Goal: Transaction & Acquisition: Purchase product/service

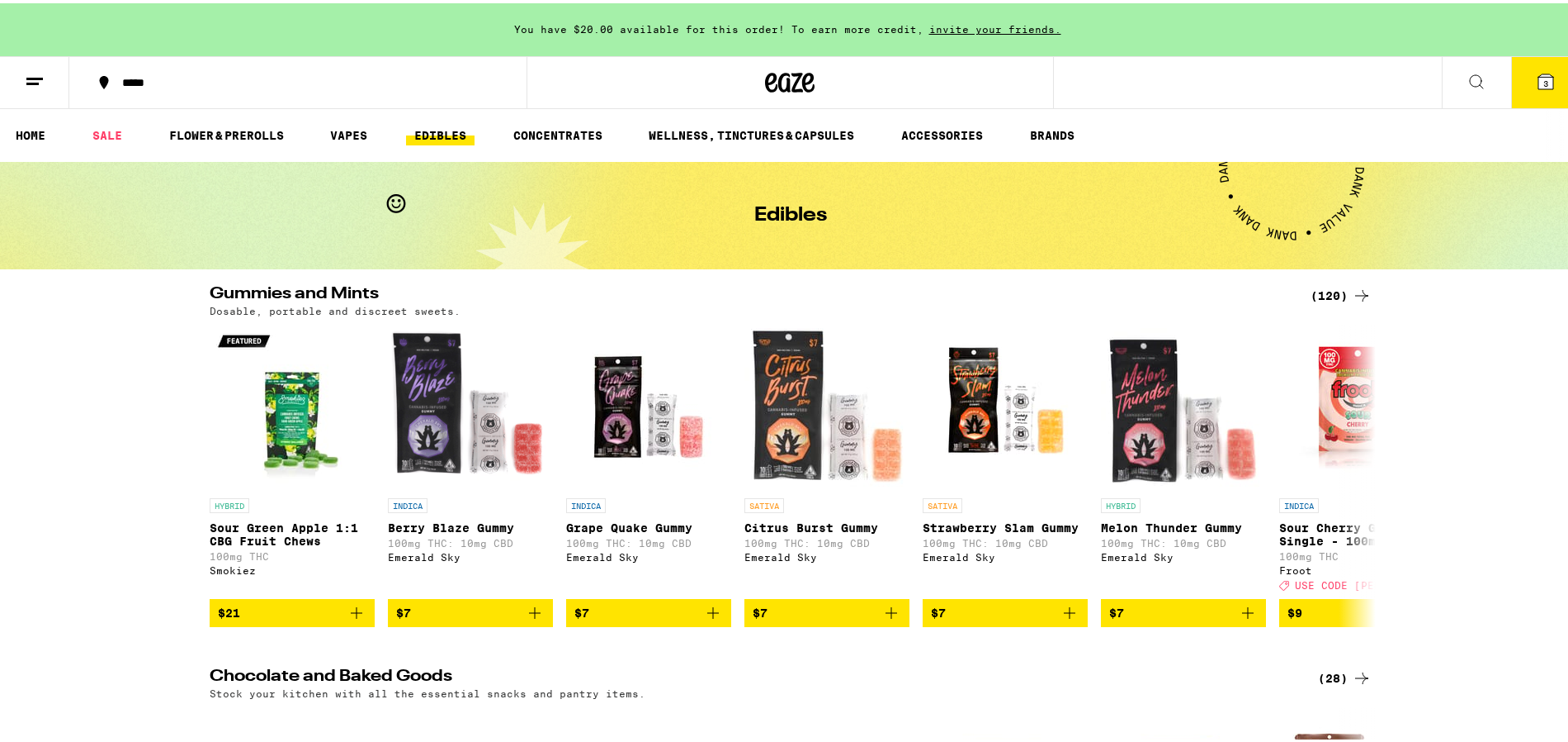
click at [1545, 89] on button "3" at bounding box center [1546, 78] width 69 height 51
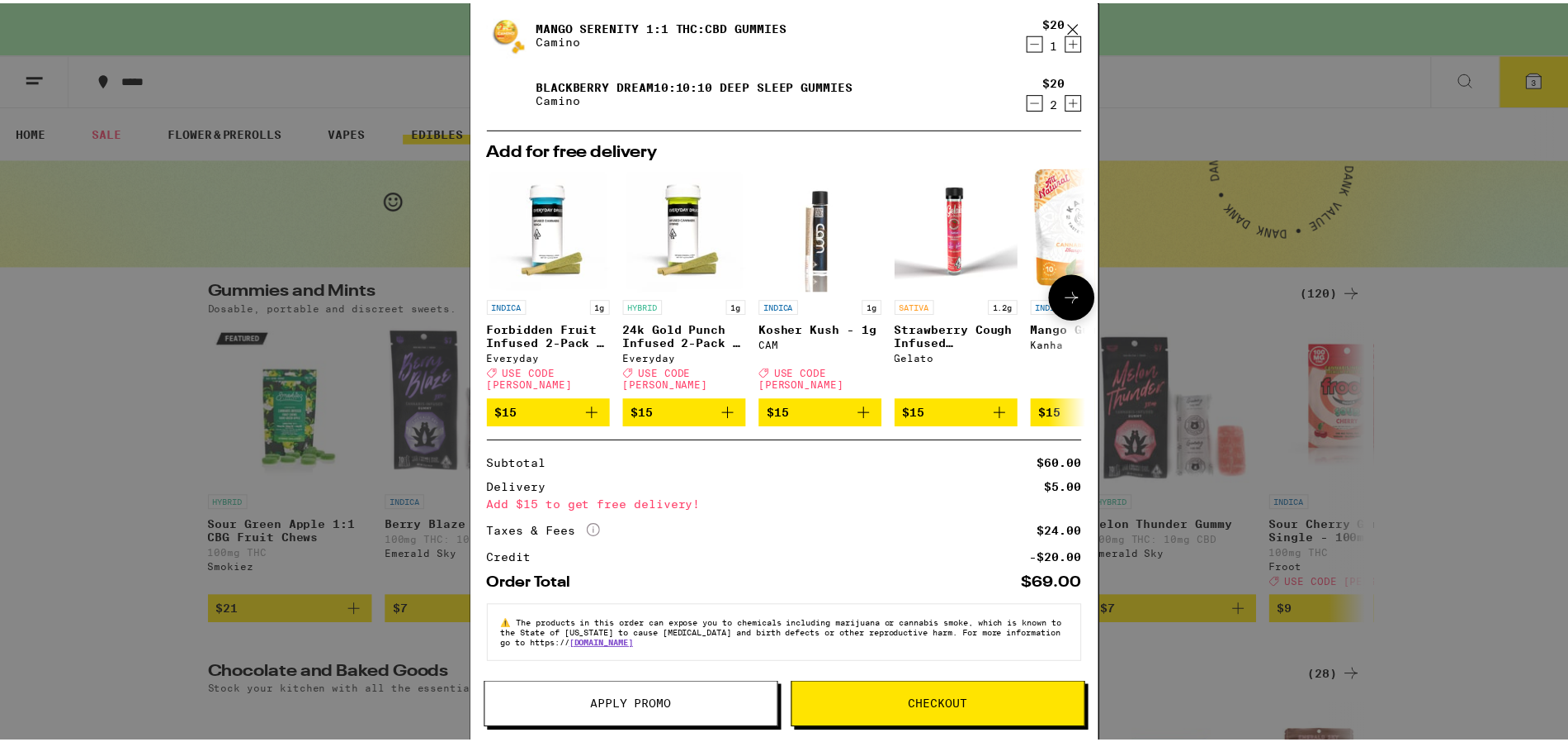
scroll to position [105, 0]
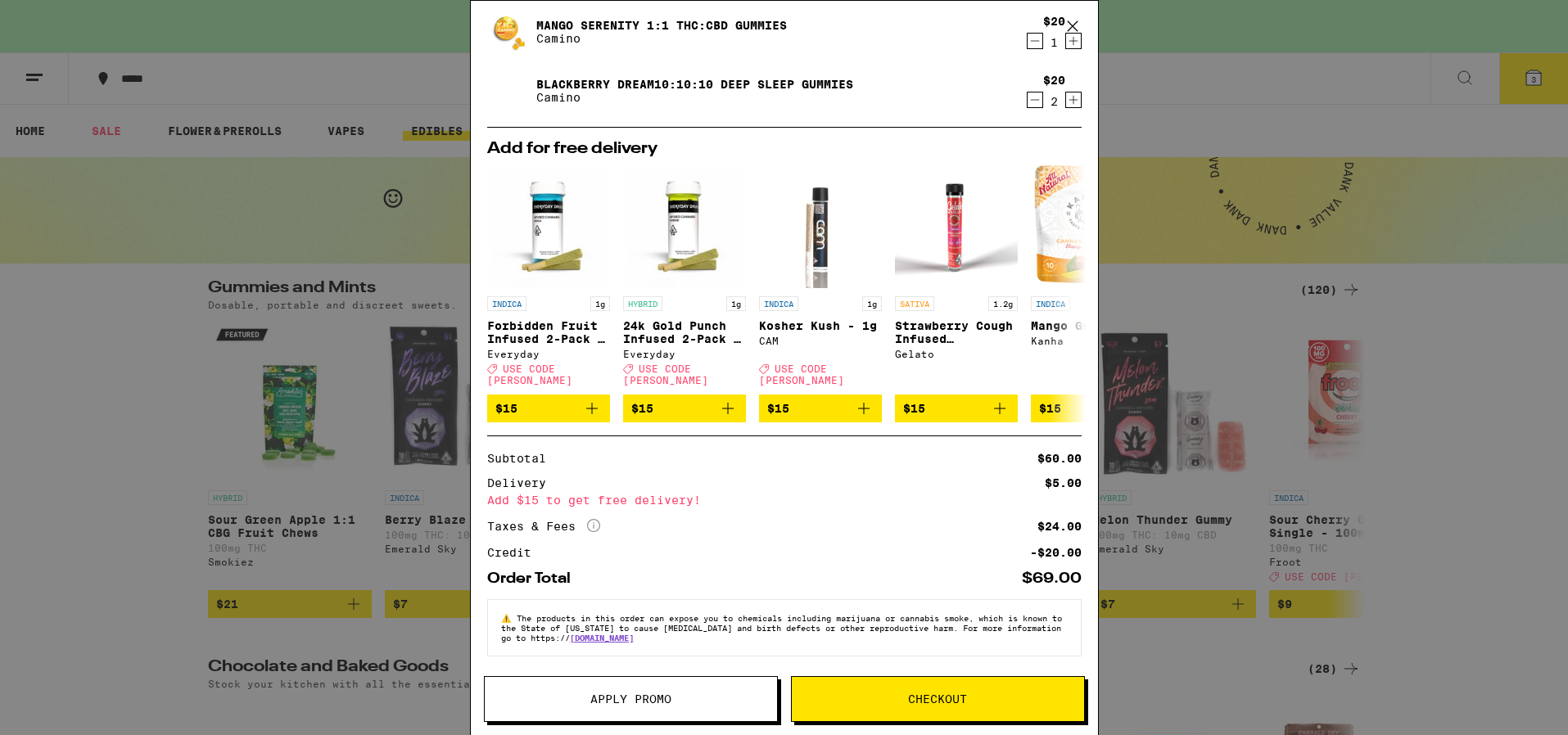
click at [1073, 20] on icon at bounding box center [1073, 26] width 25 height 25
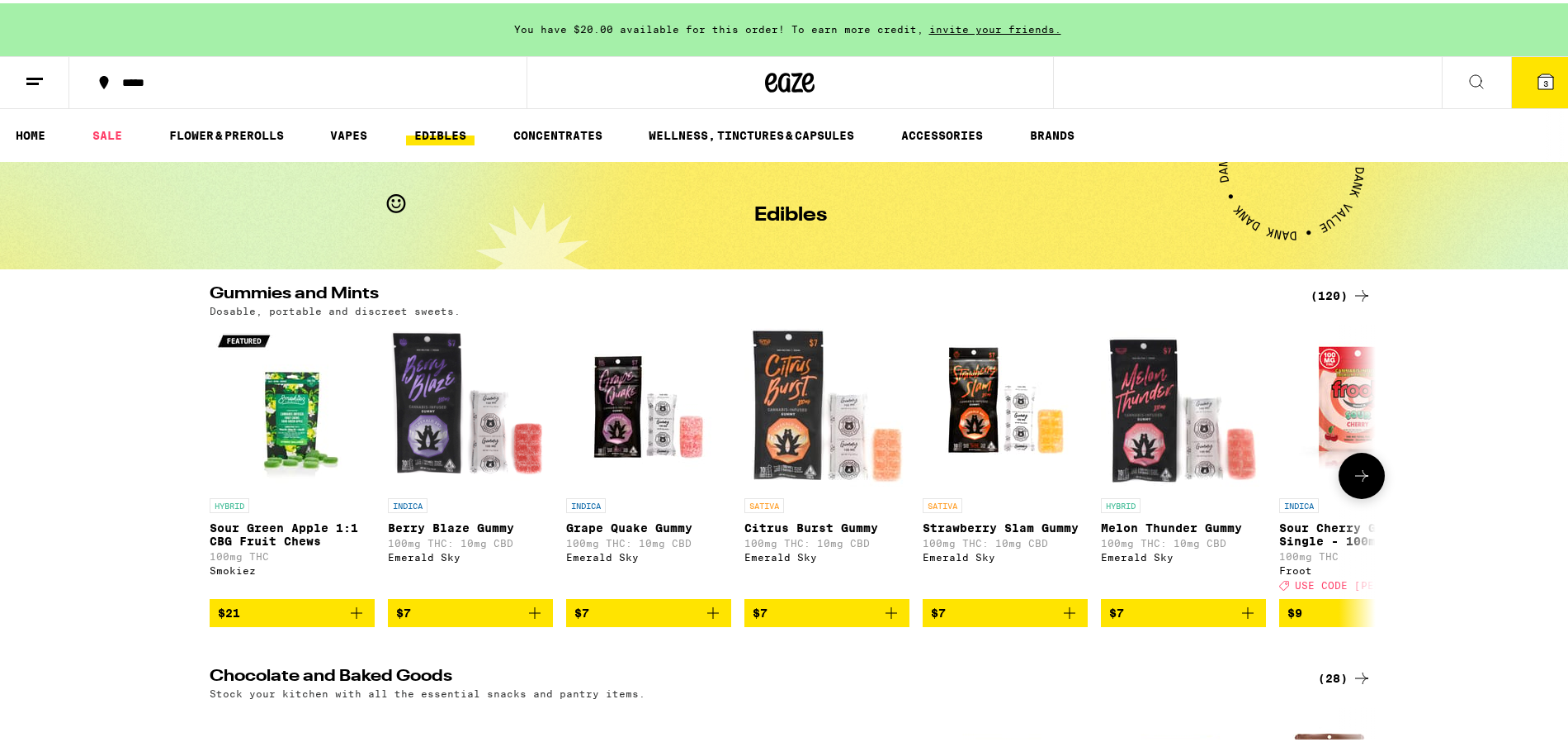
click at [270, 436] on img "Open page for Sour Green Apple 1:1 CBG Fruit Chews from Smokiez" at bounding box center [291, 404] width 165 height 165
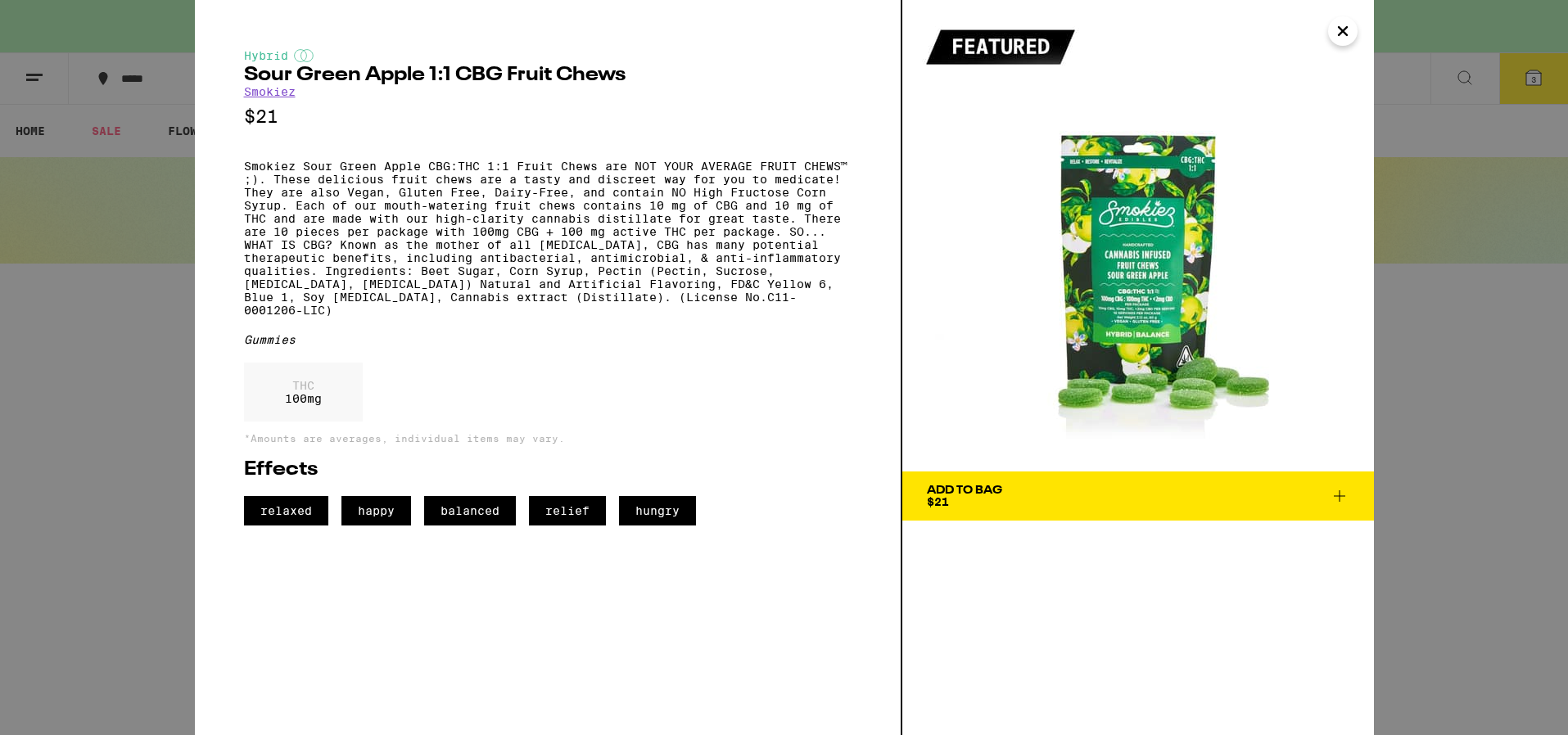
click at [1338, 492] on icon at bounding box center [1339, 495] width 11 height 11
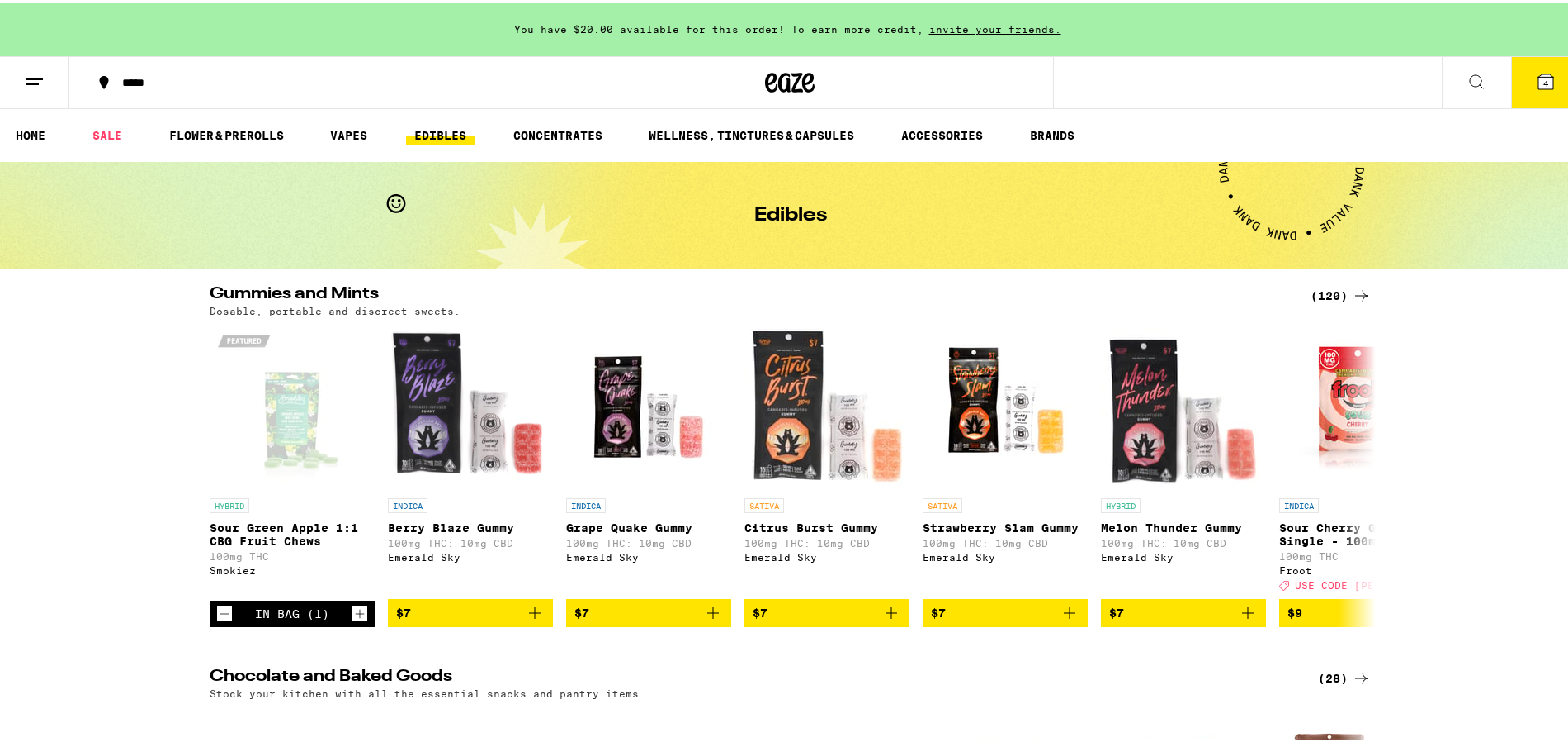
click at [1517, 84] on button "4" at bounding box center [1546, 78] width 69 height 51
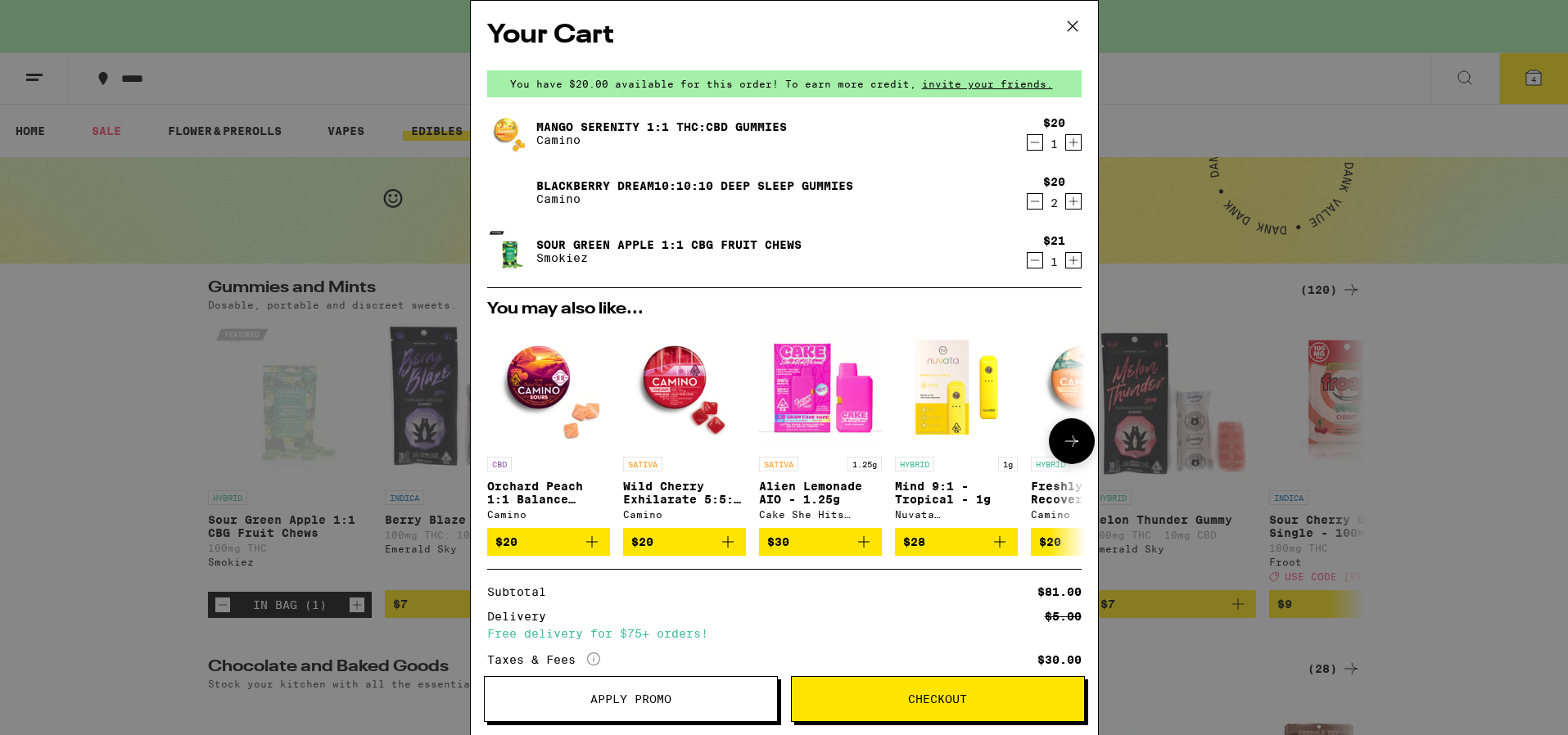
click at [1061, 438] on icon at bounding box center [1071, 441] width 19 height 19
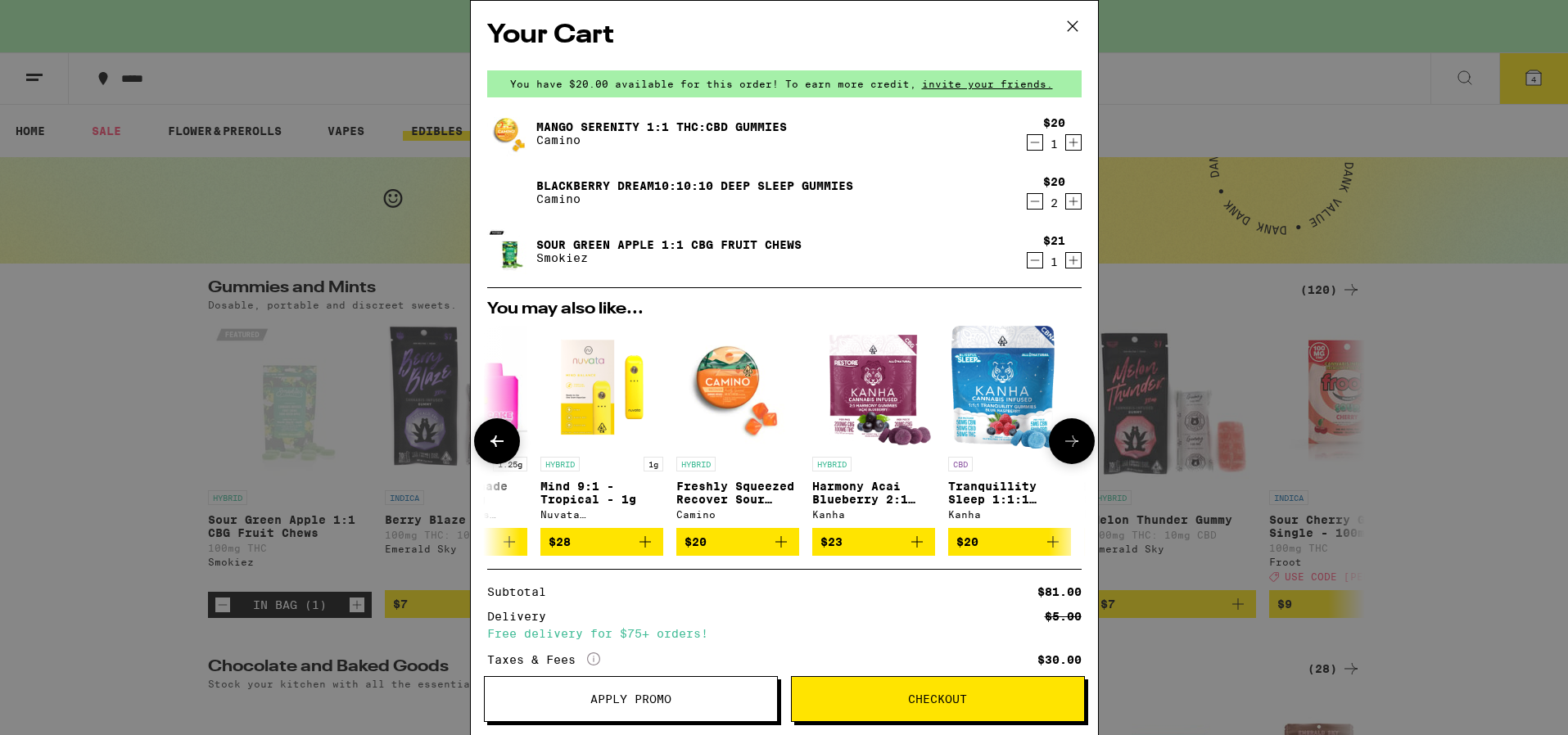
scroll to position [0, 404]
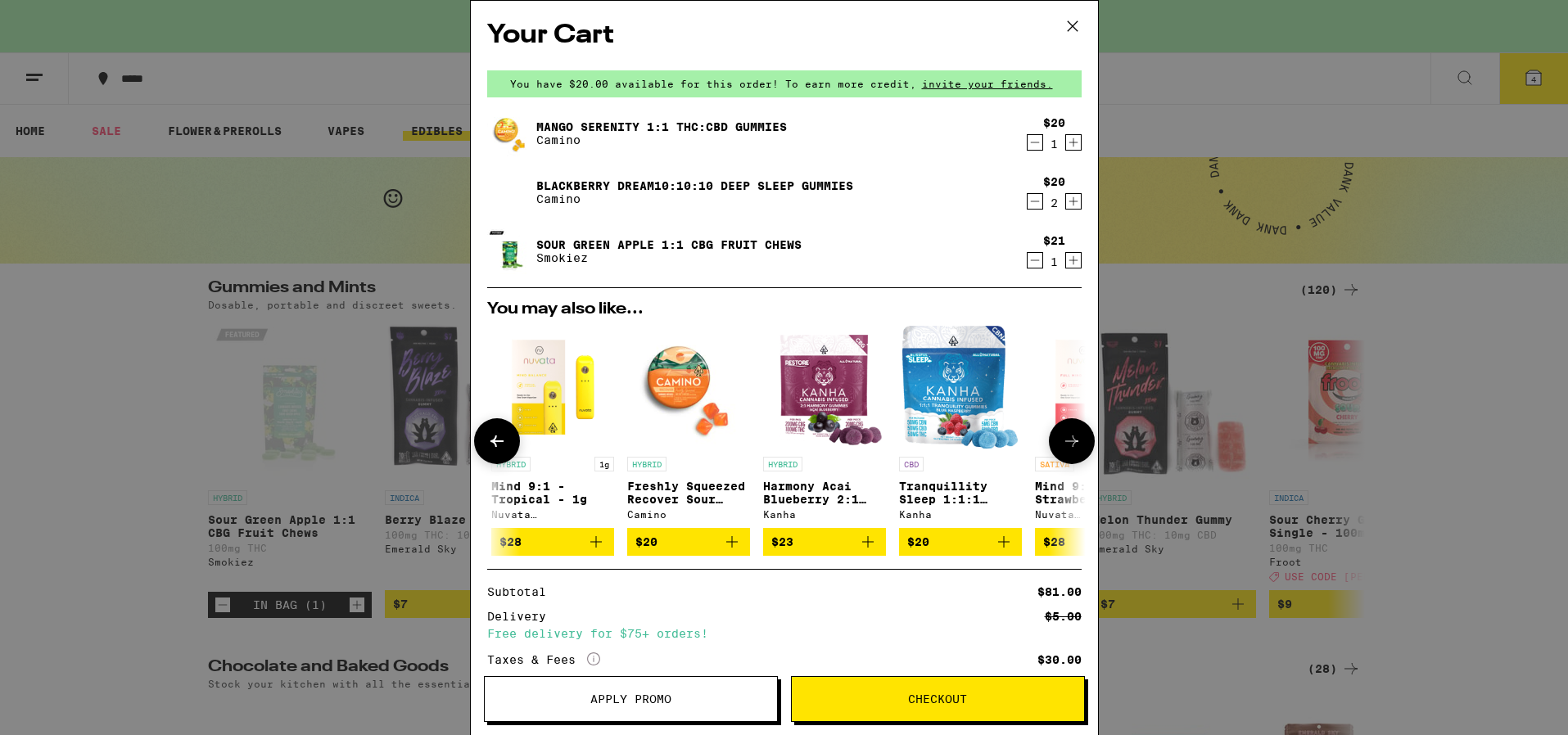
click at [736, 551] on icon "Add to bag" at bounding box center [732, 541] width 19 height 19
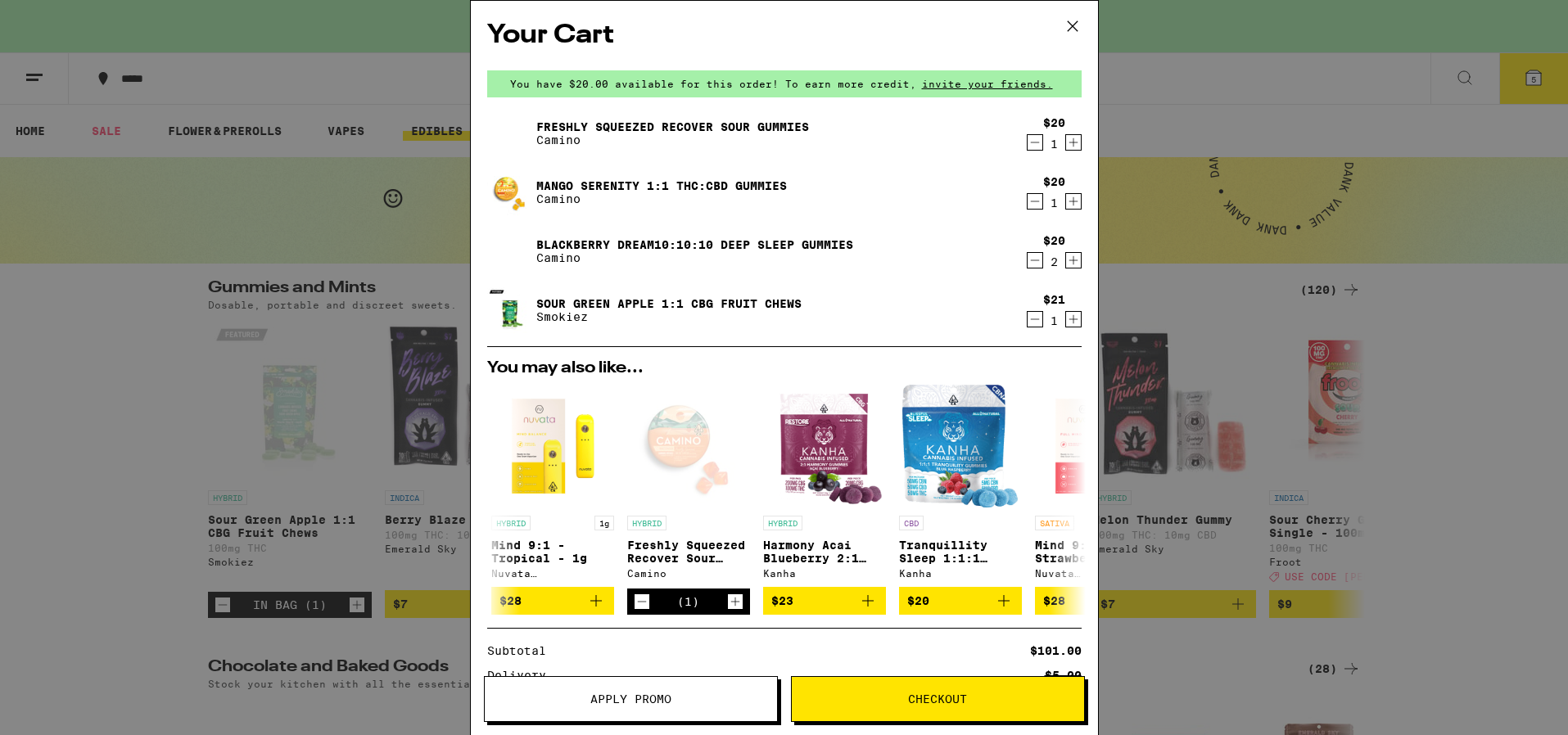
click at [1030, 319] on icon "Decrement" at bounding box center [1035, 319] width 9 height 0
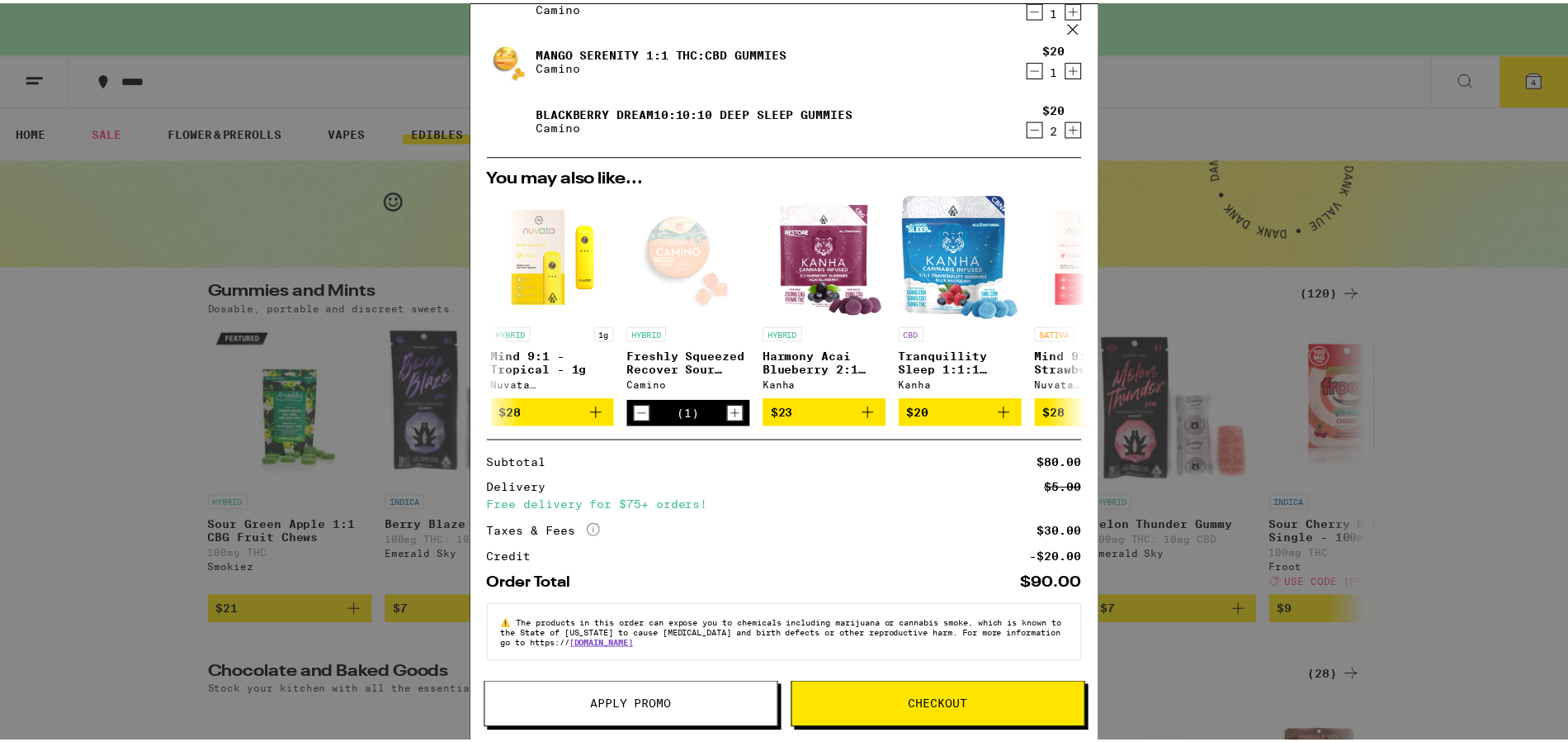
scroll to position [0, 0]
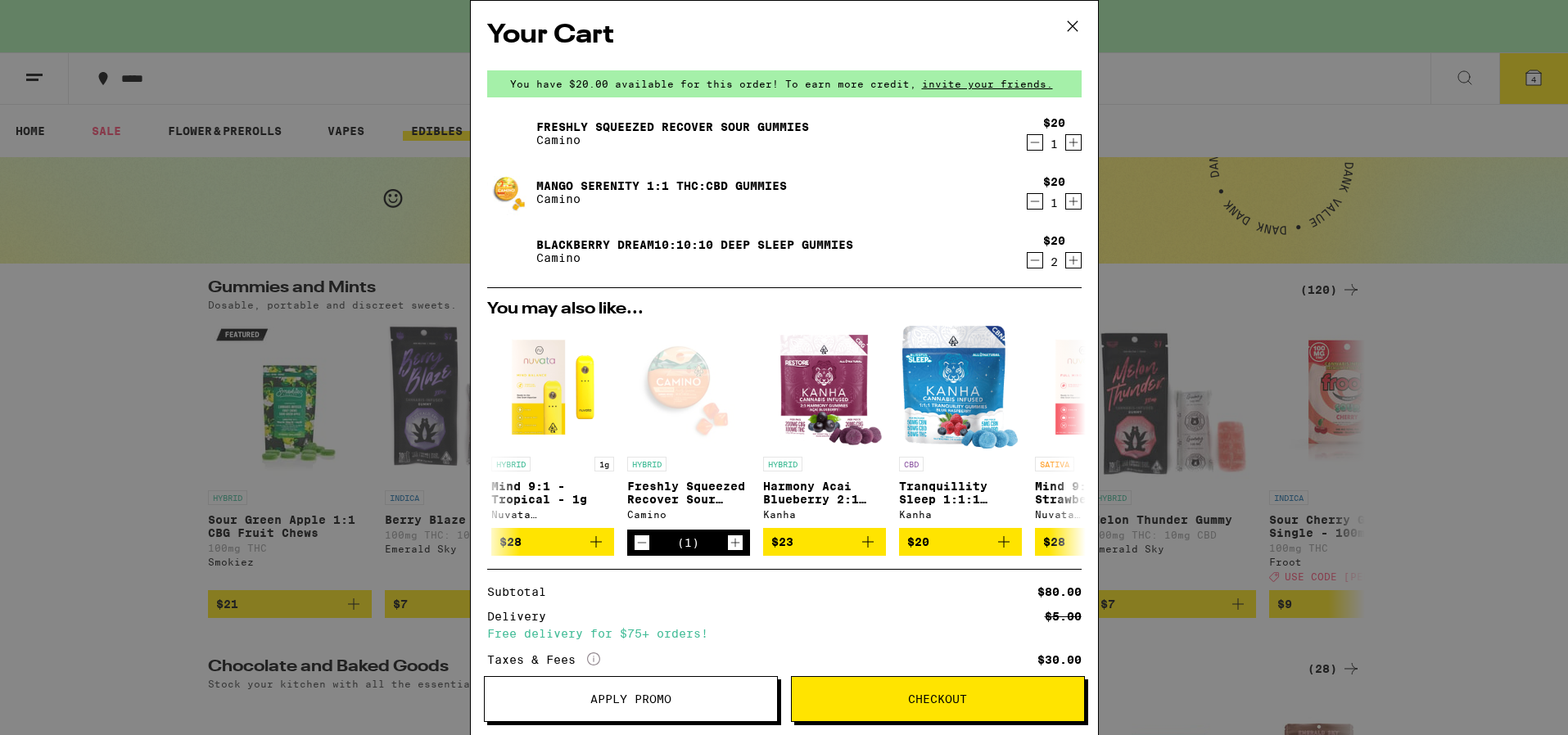
click at [1072, 29] on icon at bounding box center [1073, 26] width 25 height 25
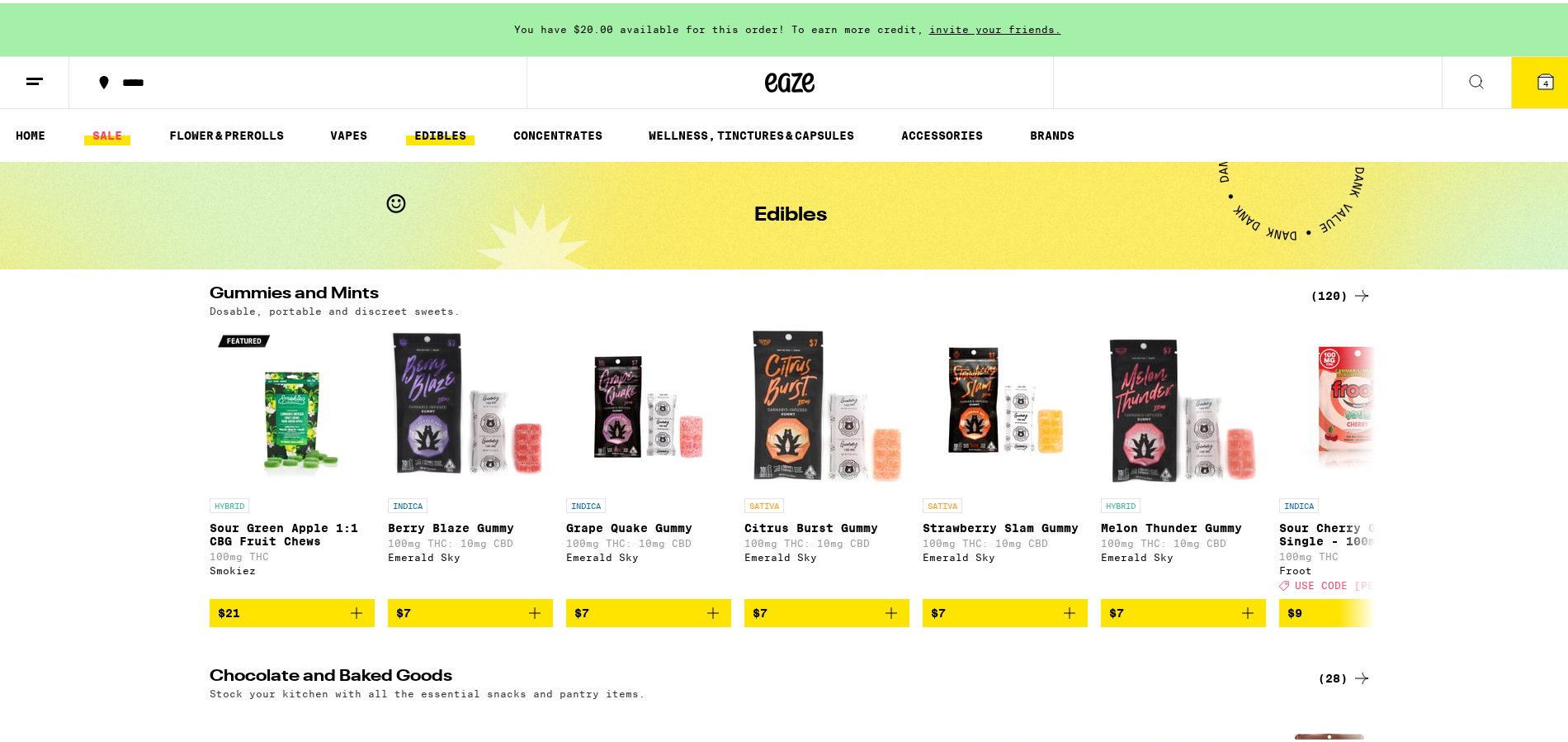
click at [124, 137] on link "SALE" at bounding box center [106, 132] width 46 height 20
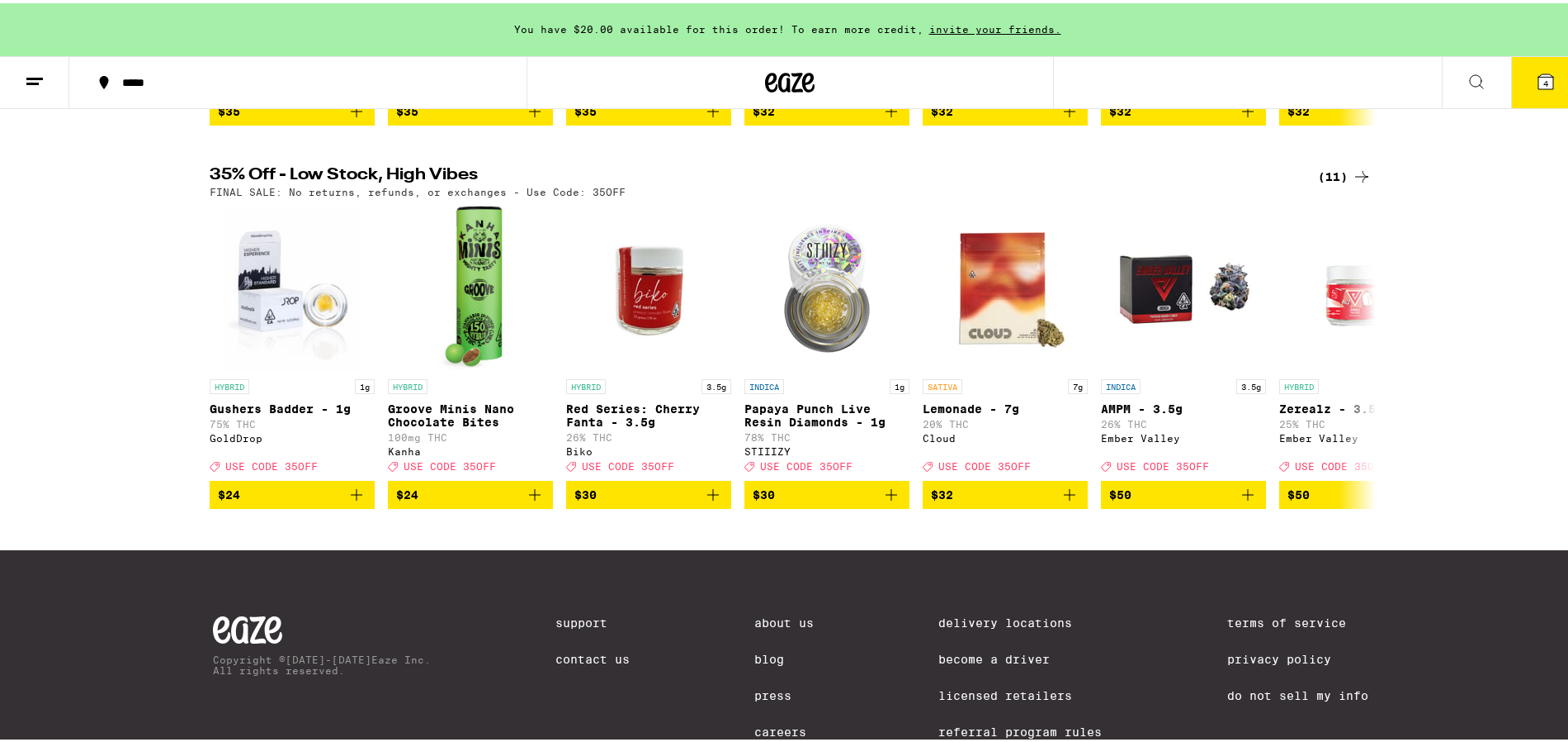
scroll to position [487, 0]
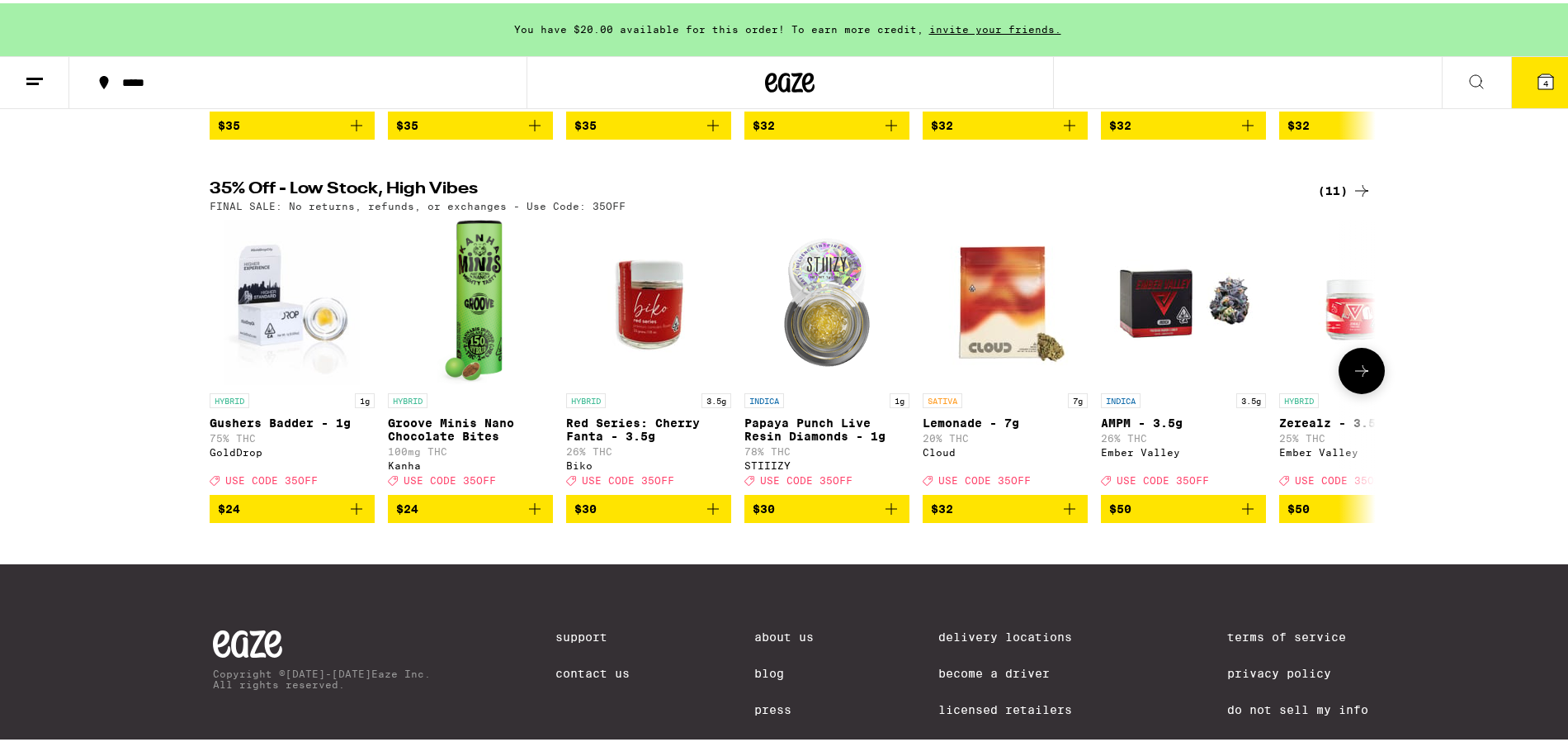
click at [1359, 378] on icon at bounding box center [1362, 367] width 20 height 20
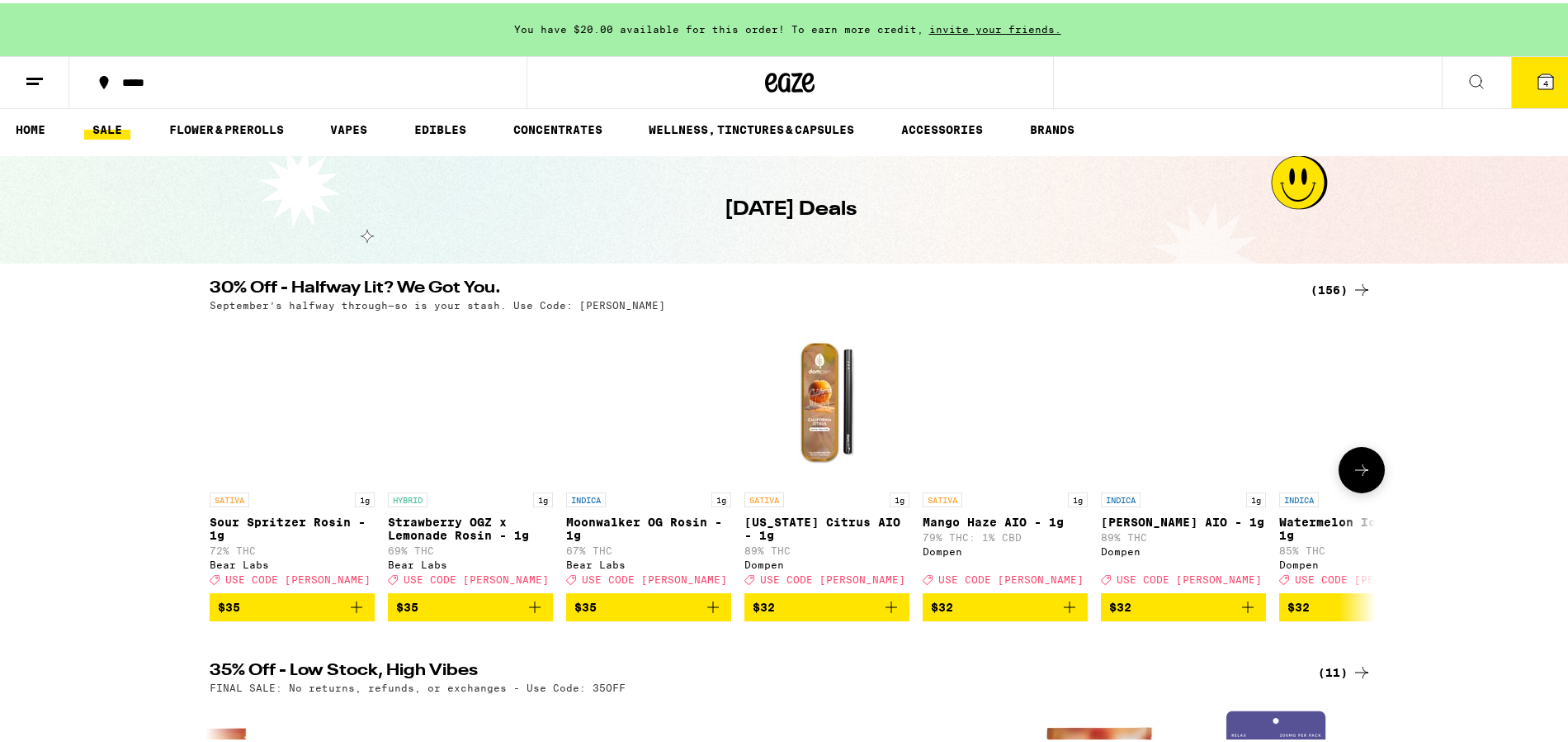
scroll to position [0, 0]
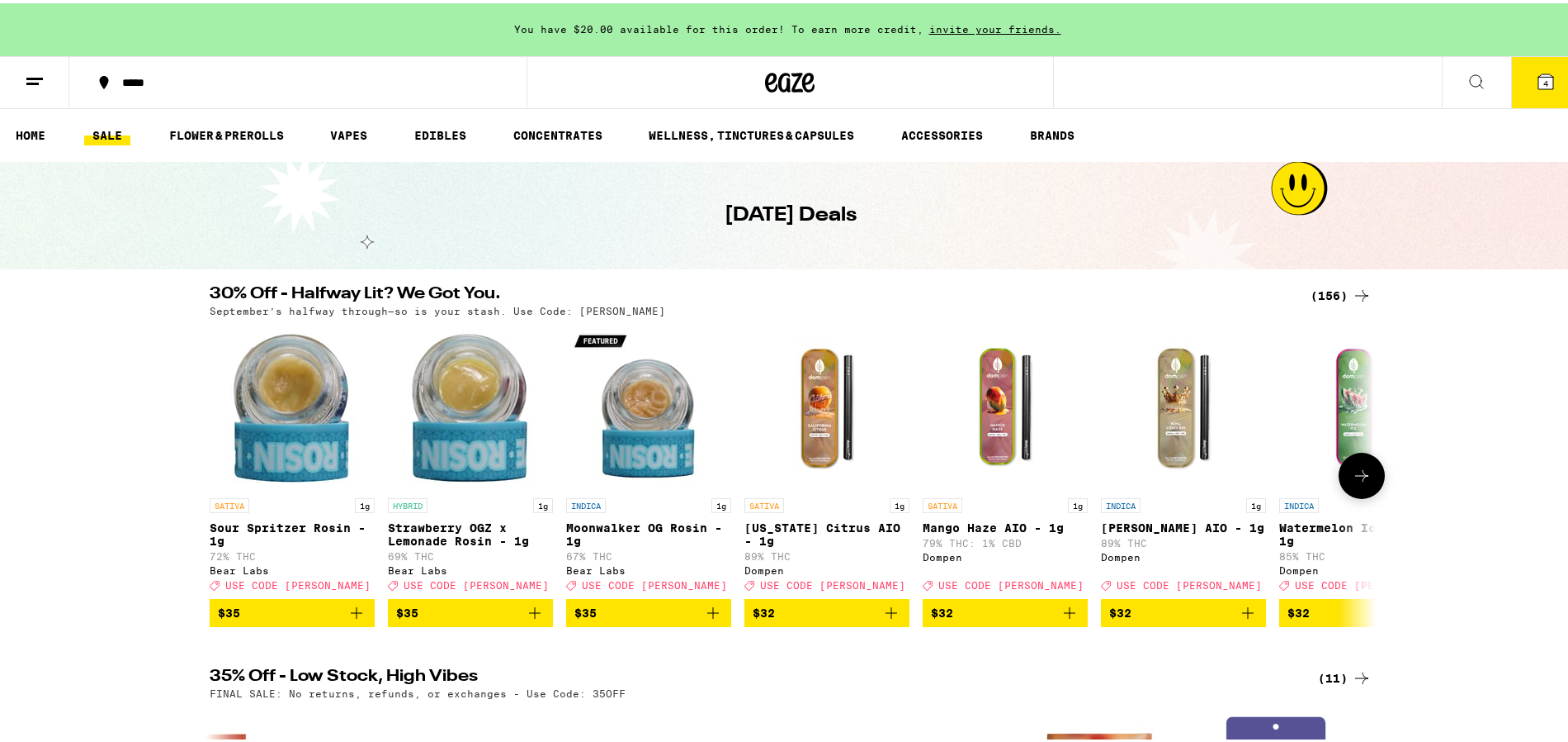
click at [1360, 482] on icon at bounding box center [1362, 472] width 20 height 20
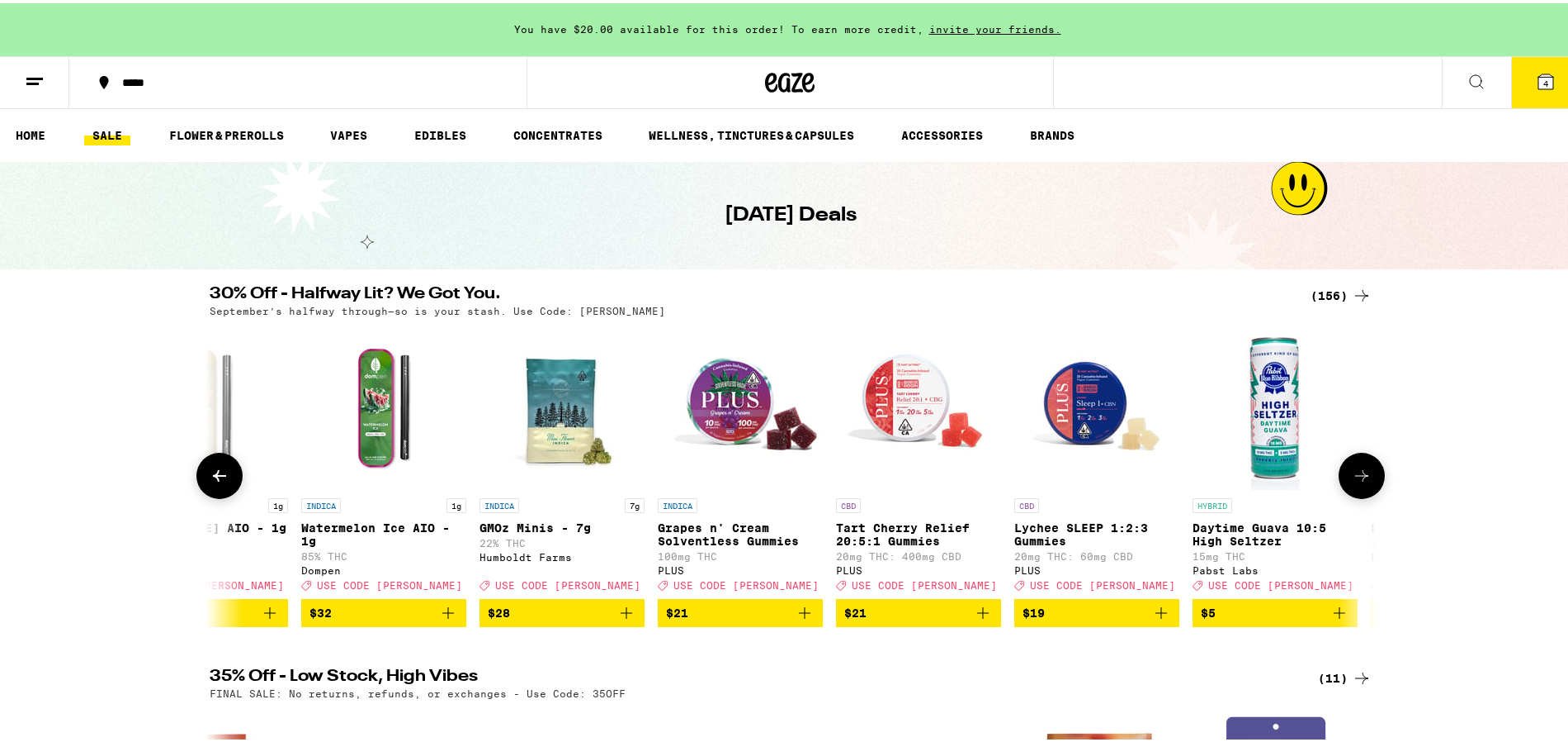
scroll to position [0, 982]
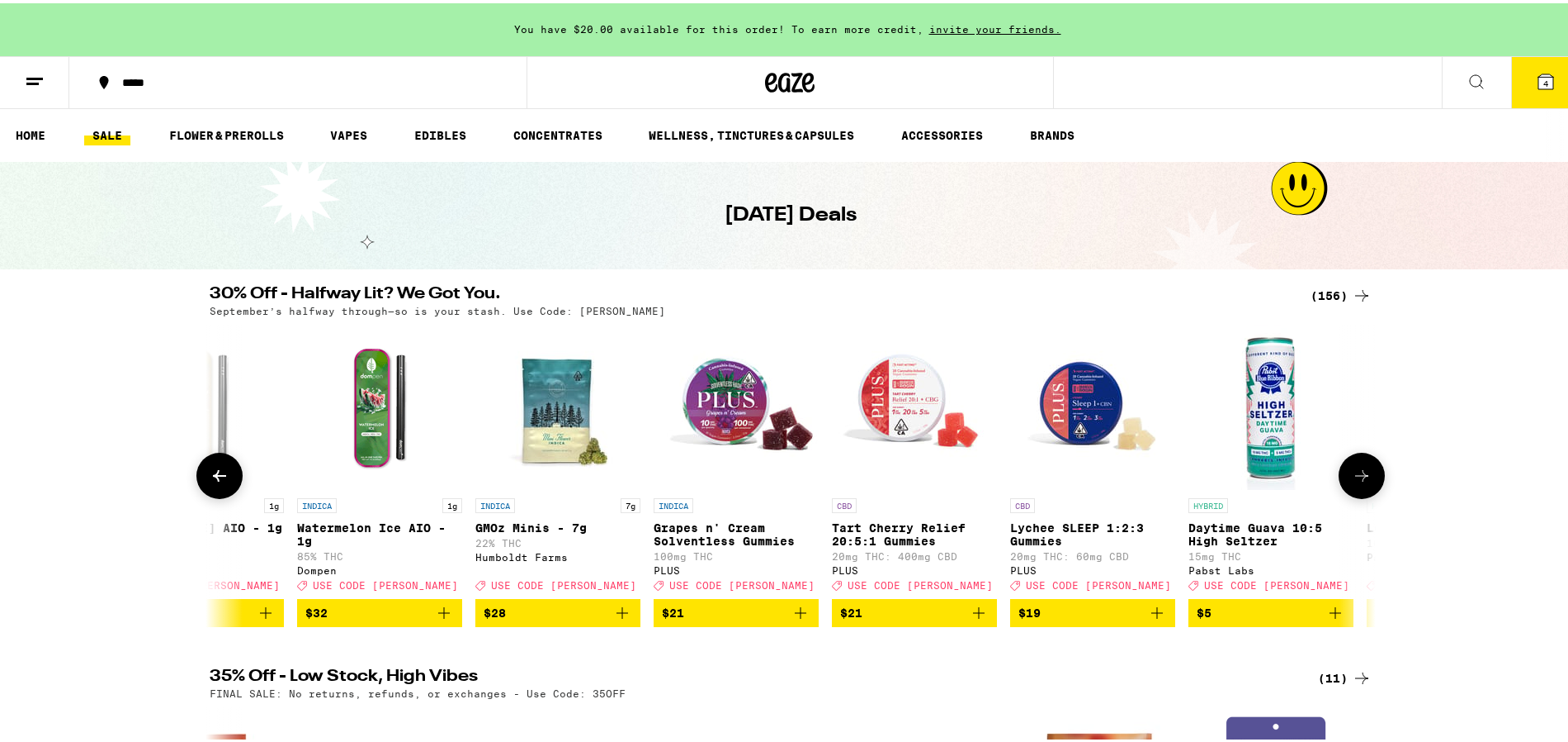
click at [1360, 482] on icon at bounding box center [1362, 472] width 20 height 20
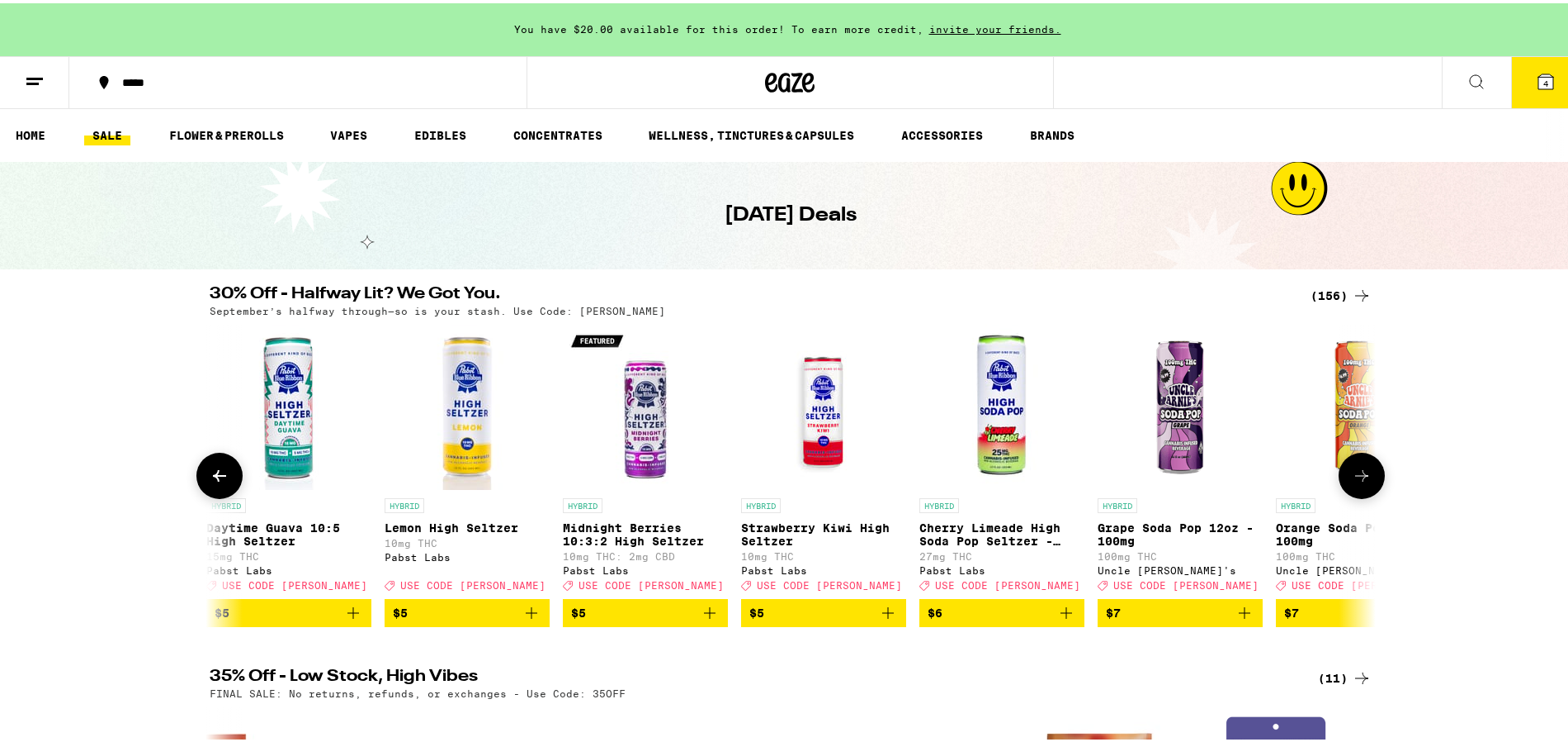
click at [1360, 482] on icon at bounding box center [1362, 472] width 20 height 20
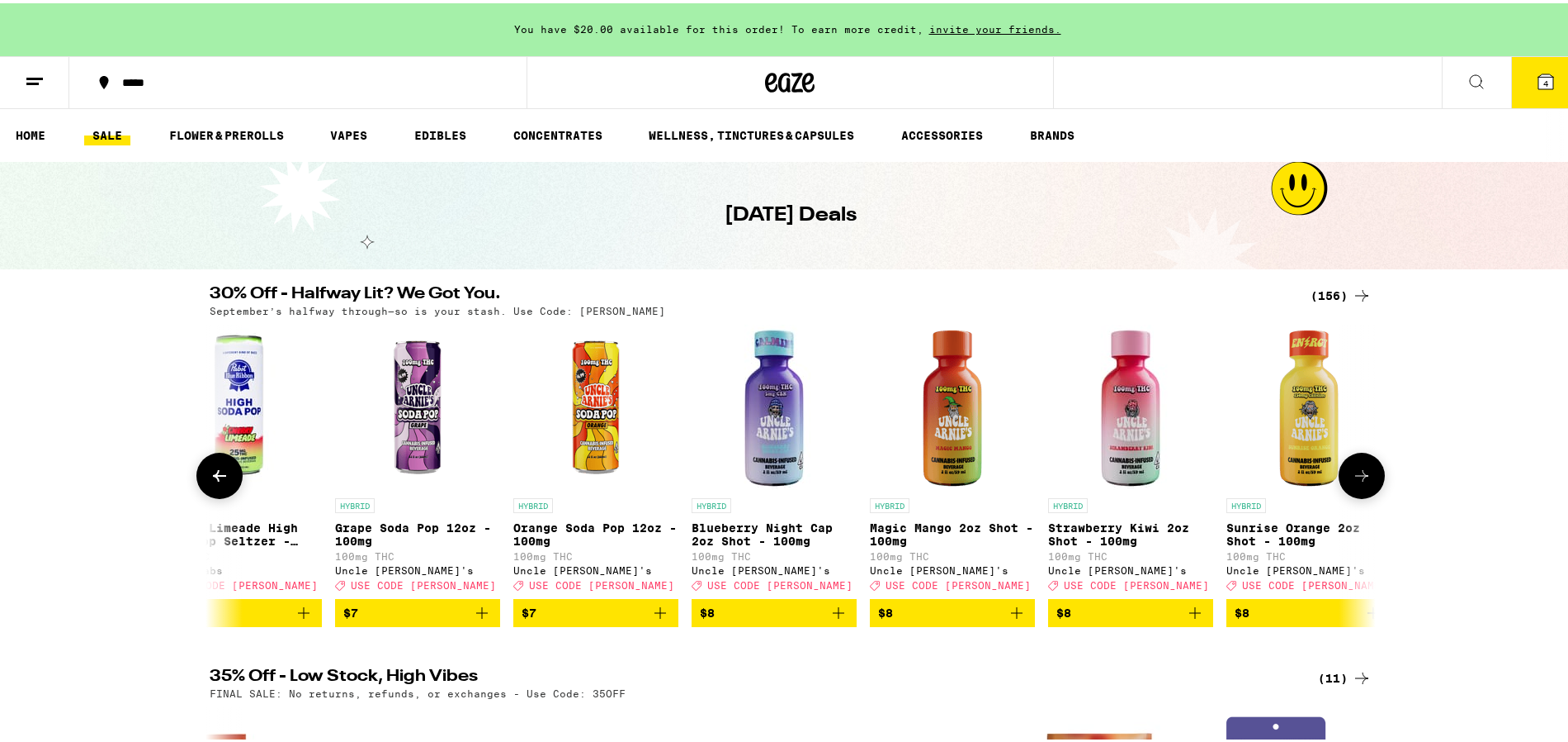
scroll to position [0, 2946]
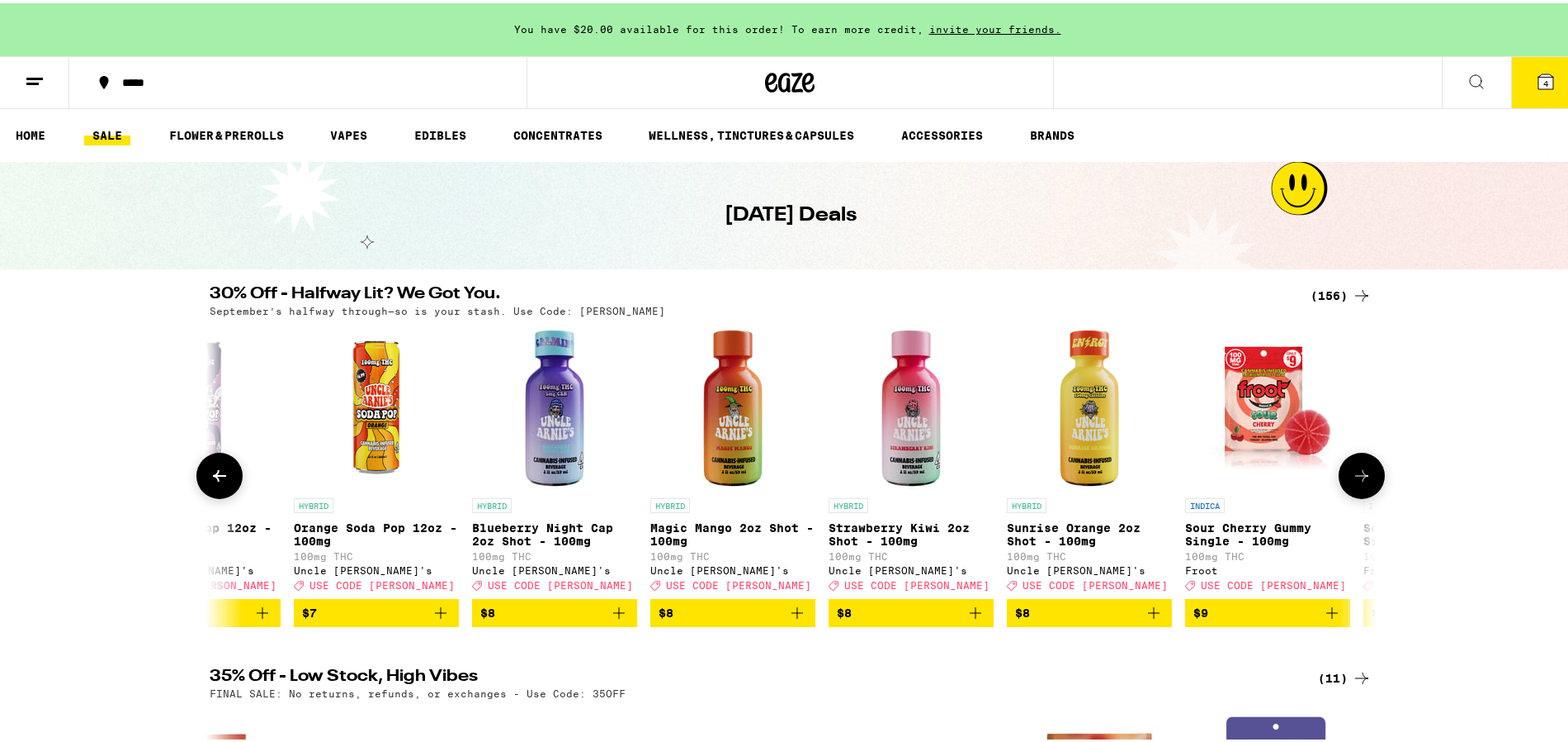
click at [1360, 482] on icon at bounding box center [1362, 472] width 20 height 20
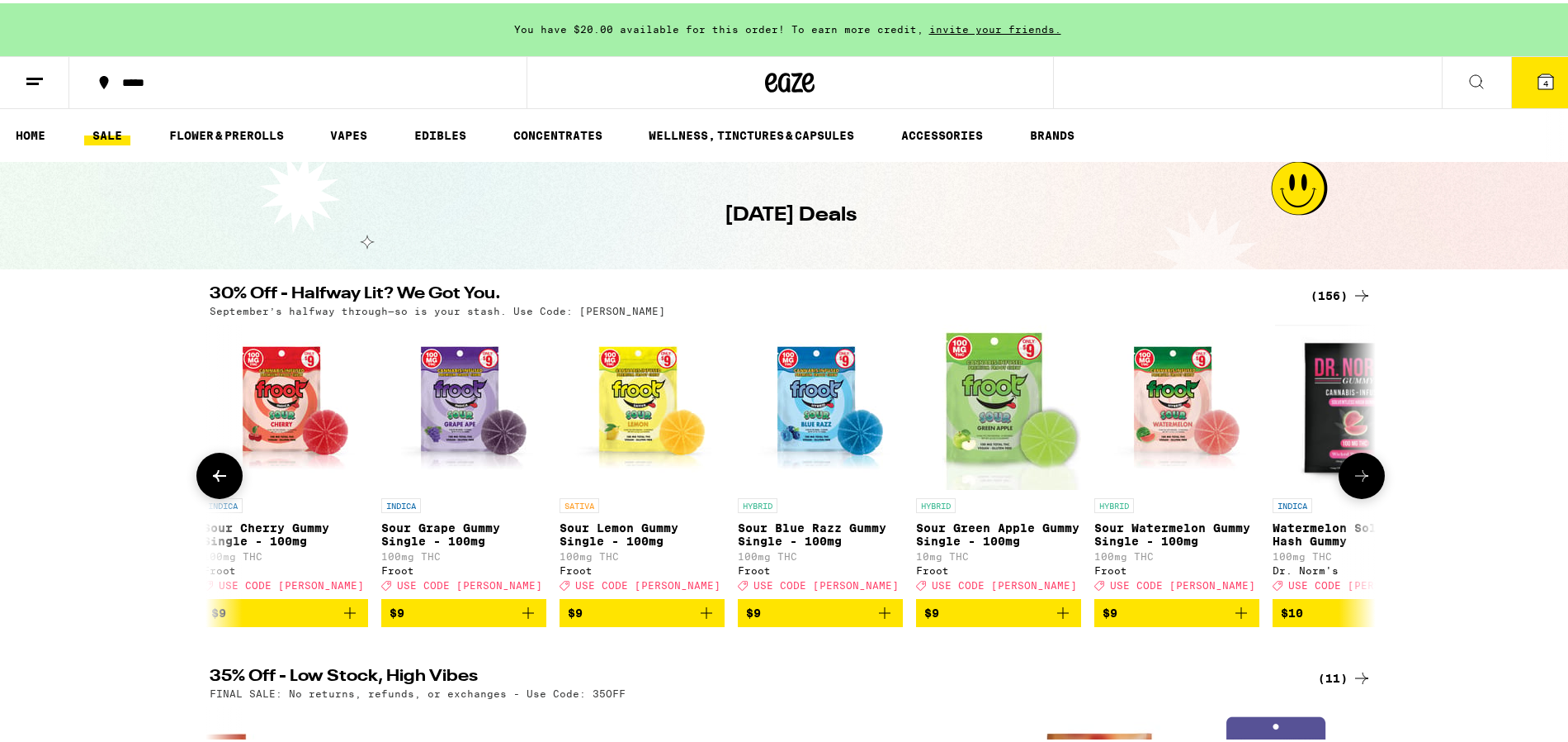
click at [1360, 482] on icon at bounding box center [1362, 472] width 20 height 20
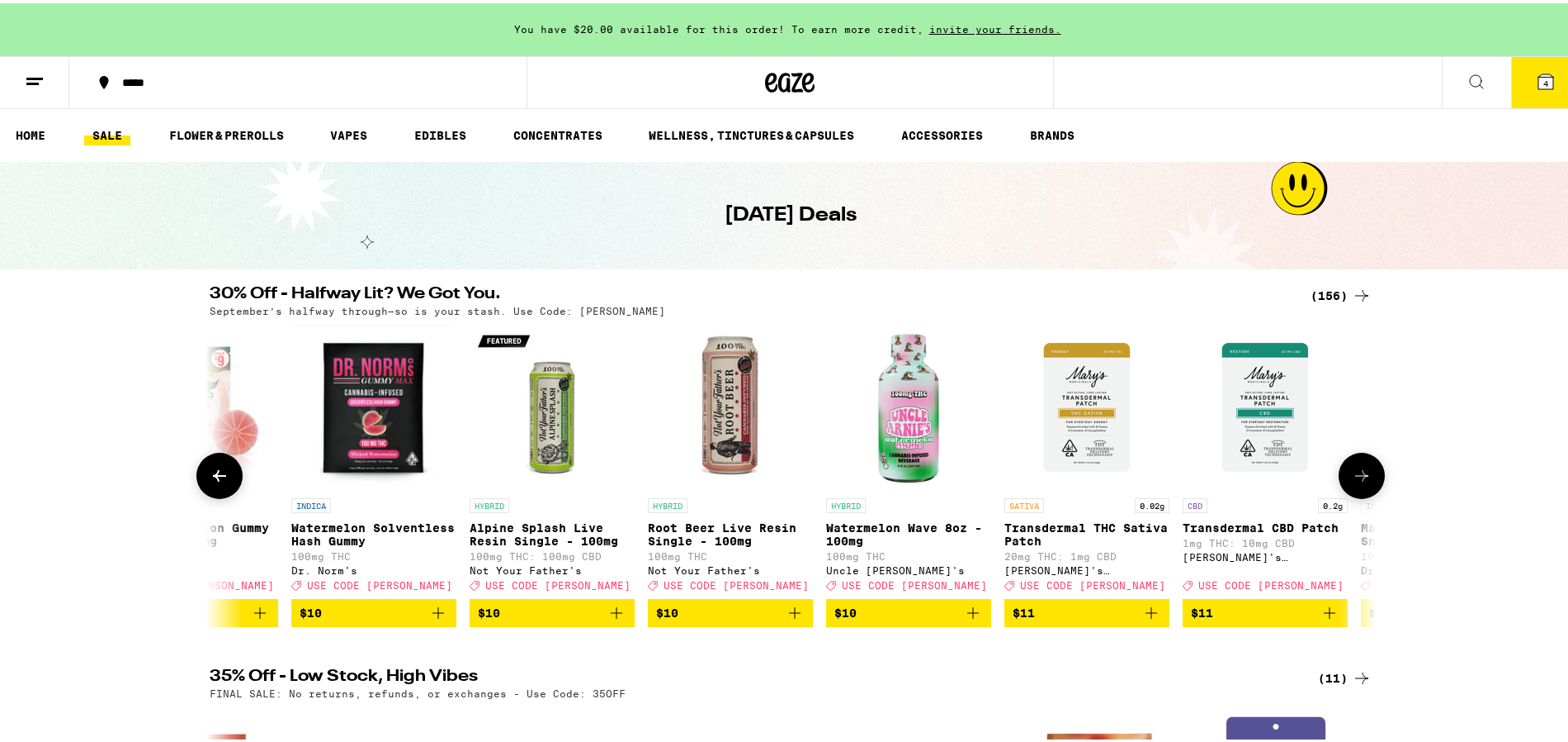
scroll to position [0, 4911]
click at [1360, 482] on icon at bounding box center [1362, 472] width 20 height 20
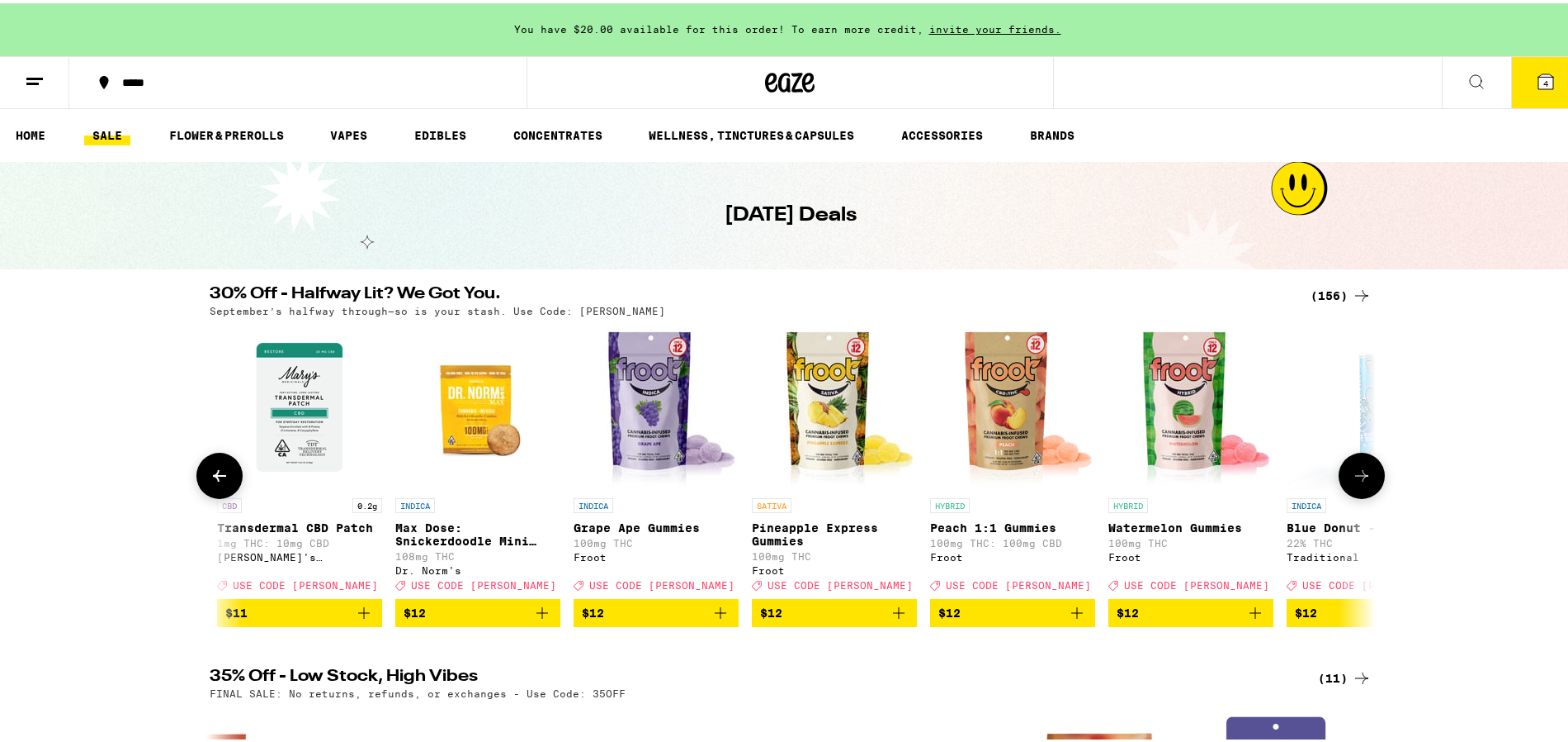
scroll to position [0, 5893]
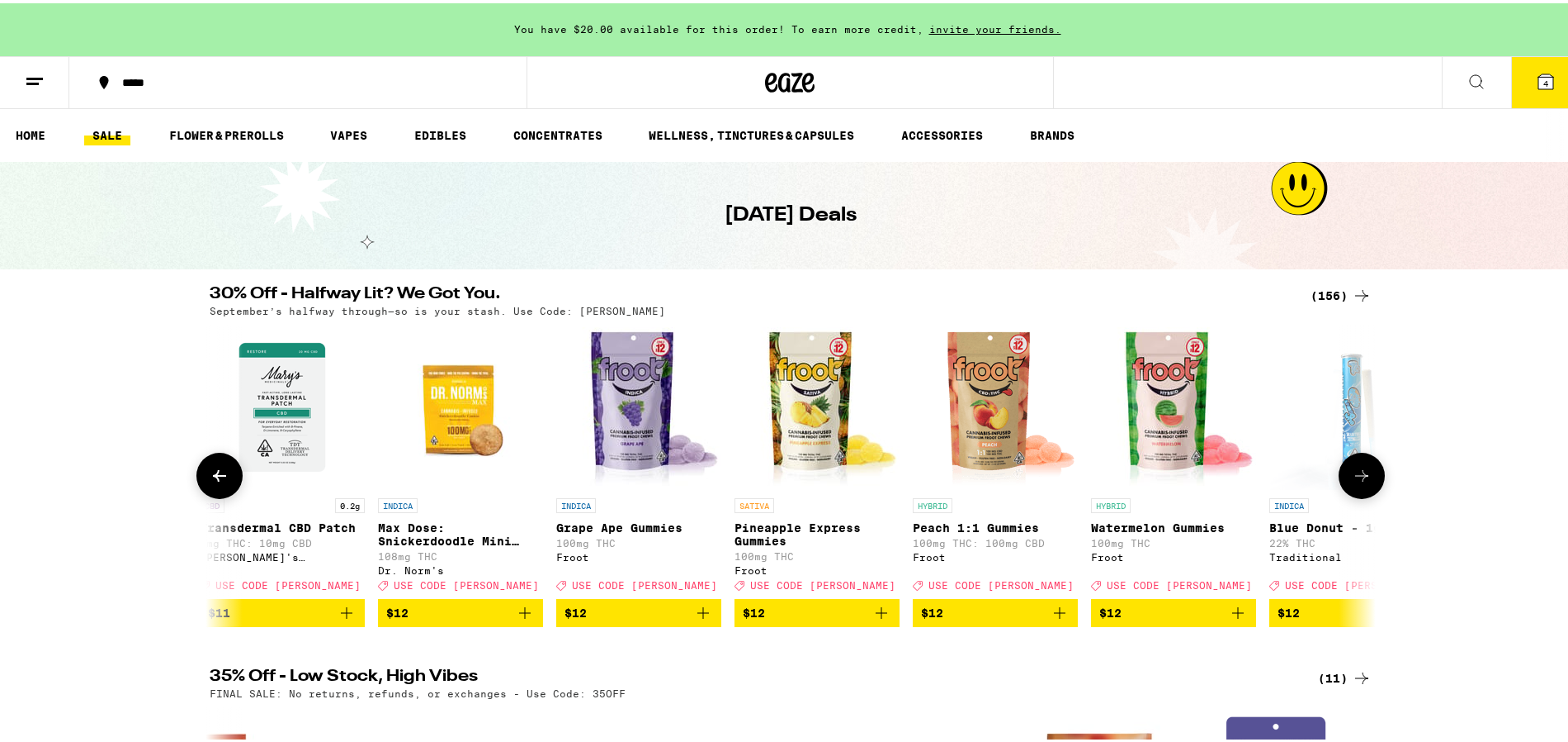
click at [1360, 482] on icon at bounding box center [1362, 472] width 20 height 20
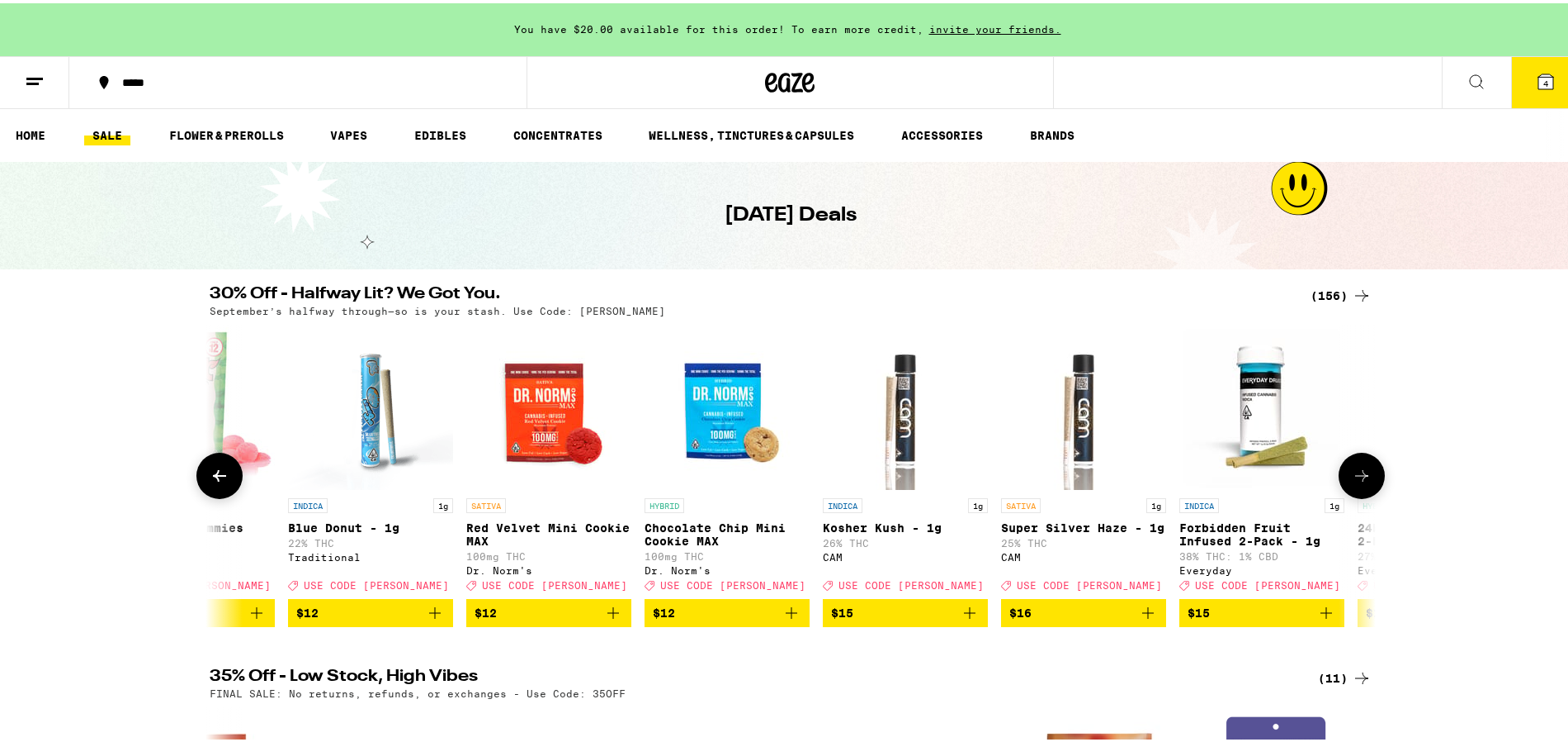
scroll to position [0, 6875]
click at [1360, 482] on icon at bounding box center [1362, 472] width 20 height 20
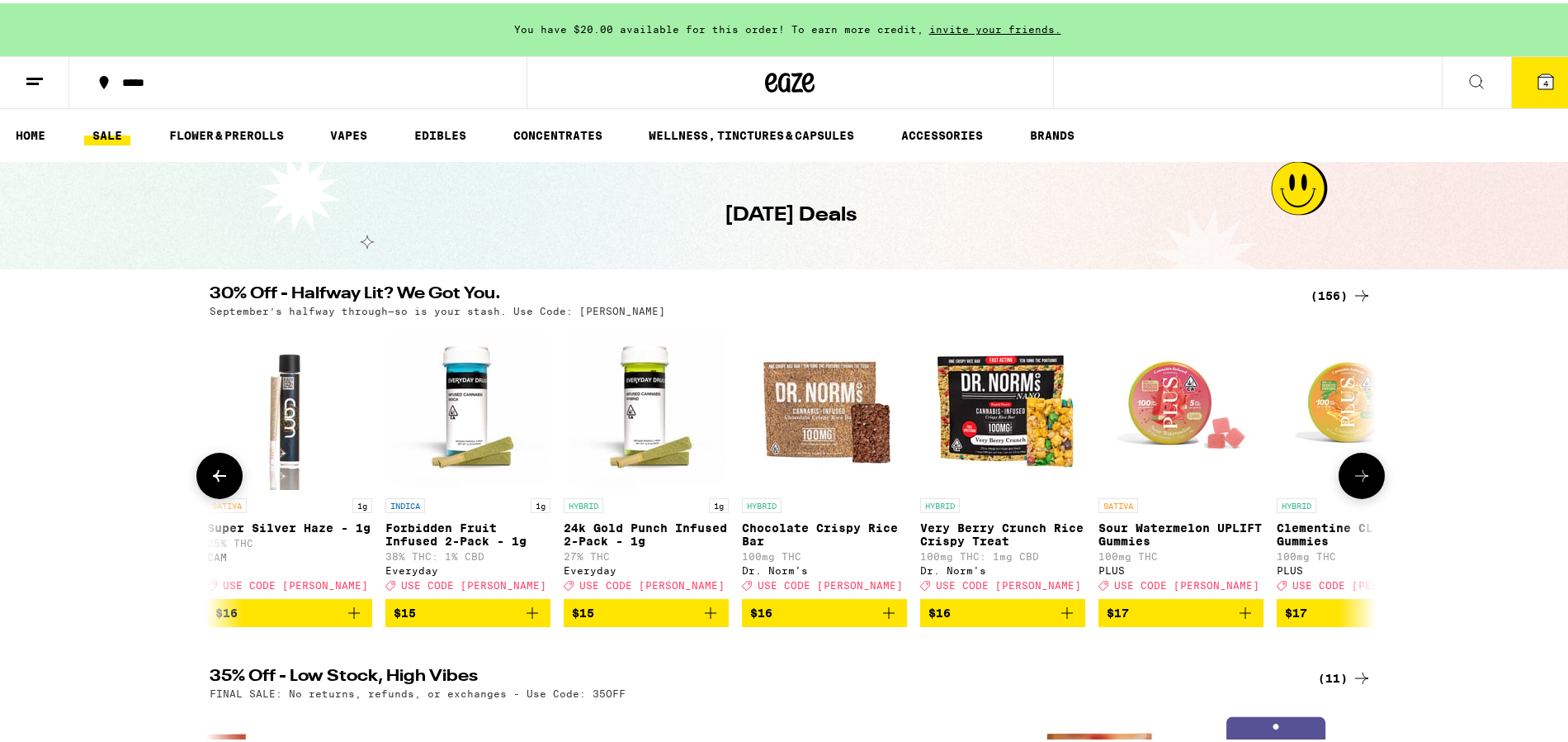
scroll to position [0, 7858]
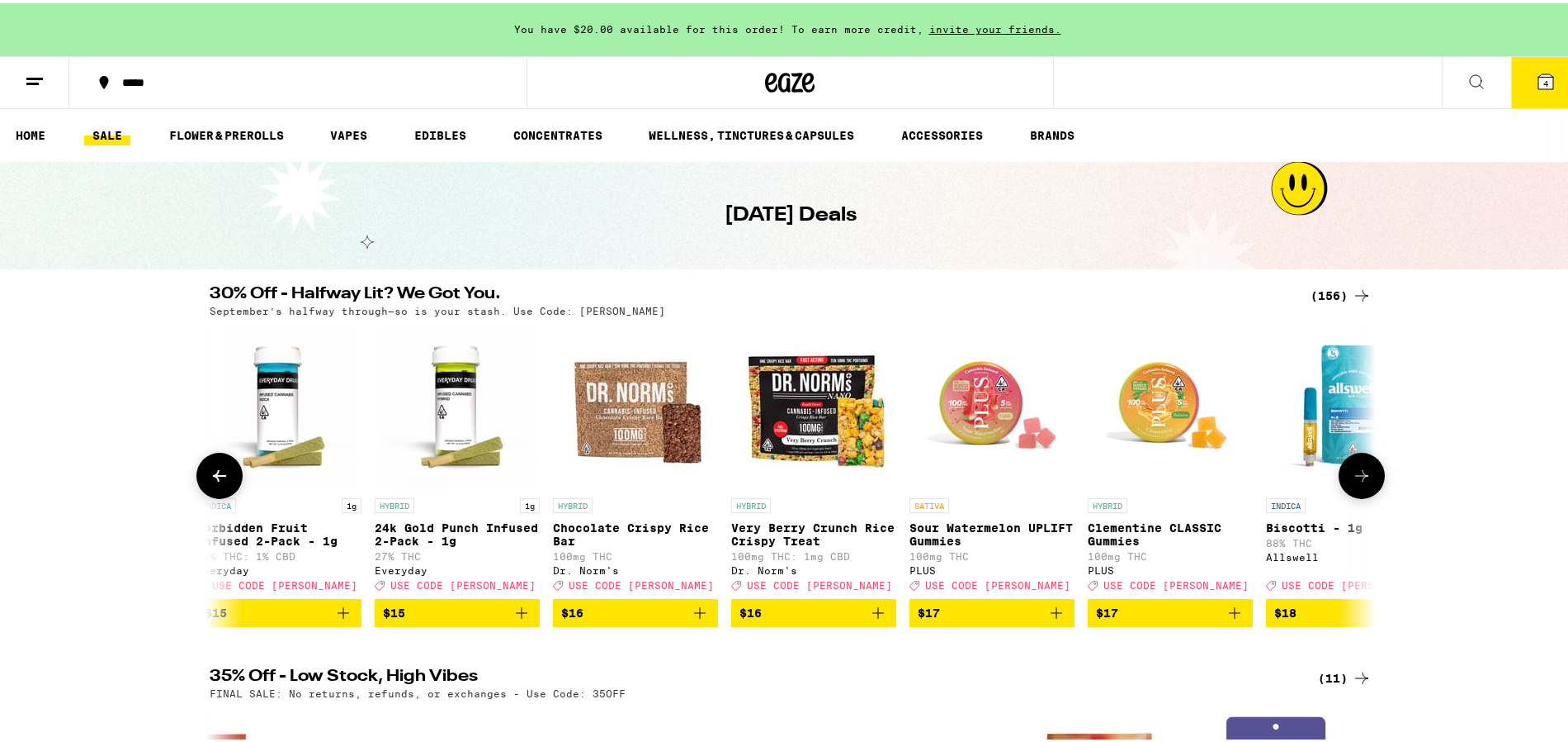
click at [1360, 482] on icon at bounding box center [1362, 472] width 20 height 20
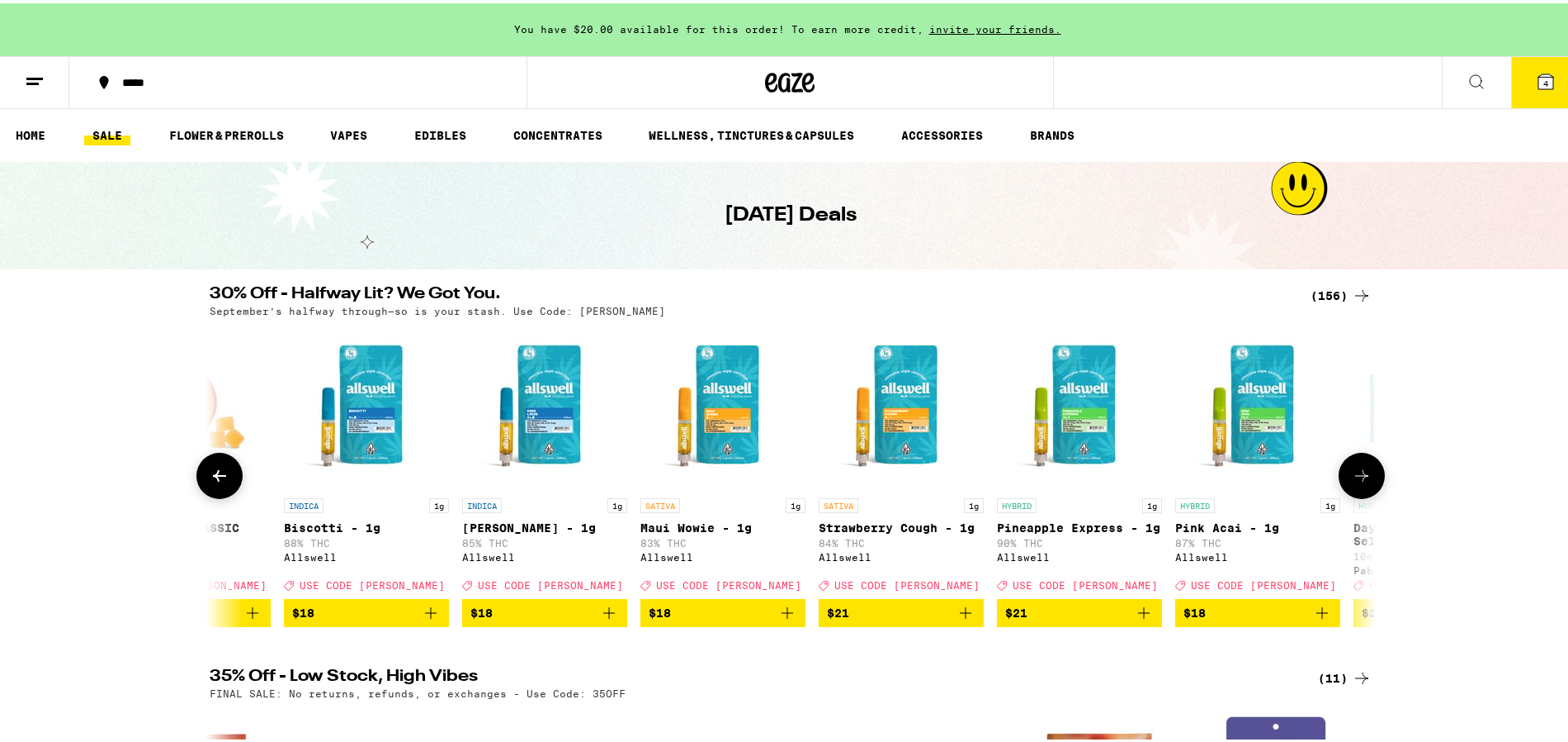
click at [1360, 482] on icon at bounding box center [1362, 472] width 20 height 20
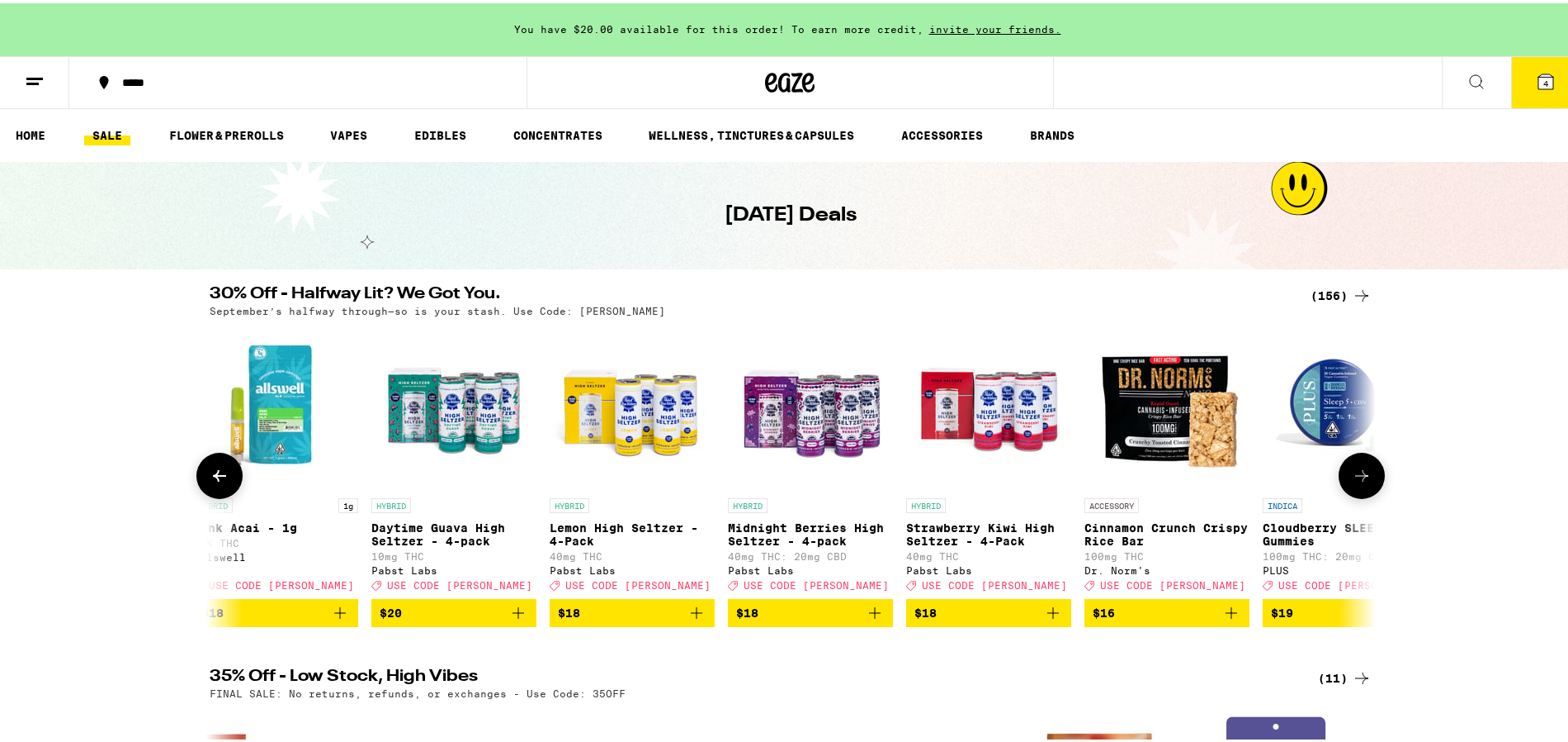
click at [1360, 482] on icon at bounding box center [1362, 472] width 20 height 20
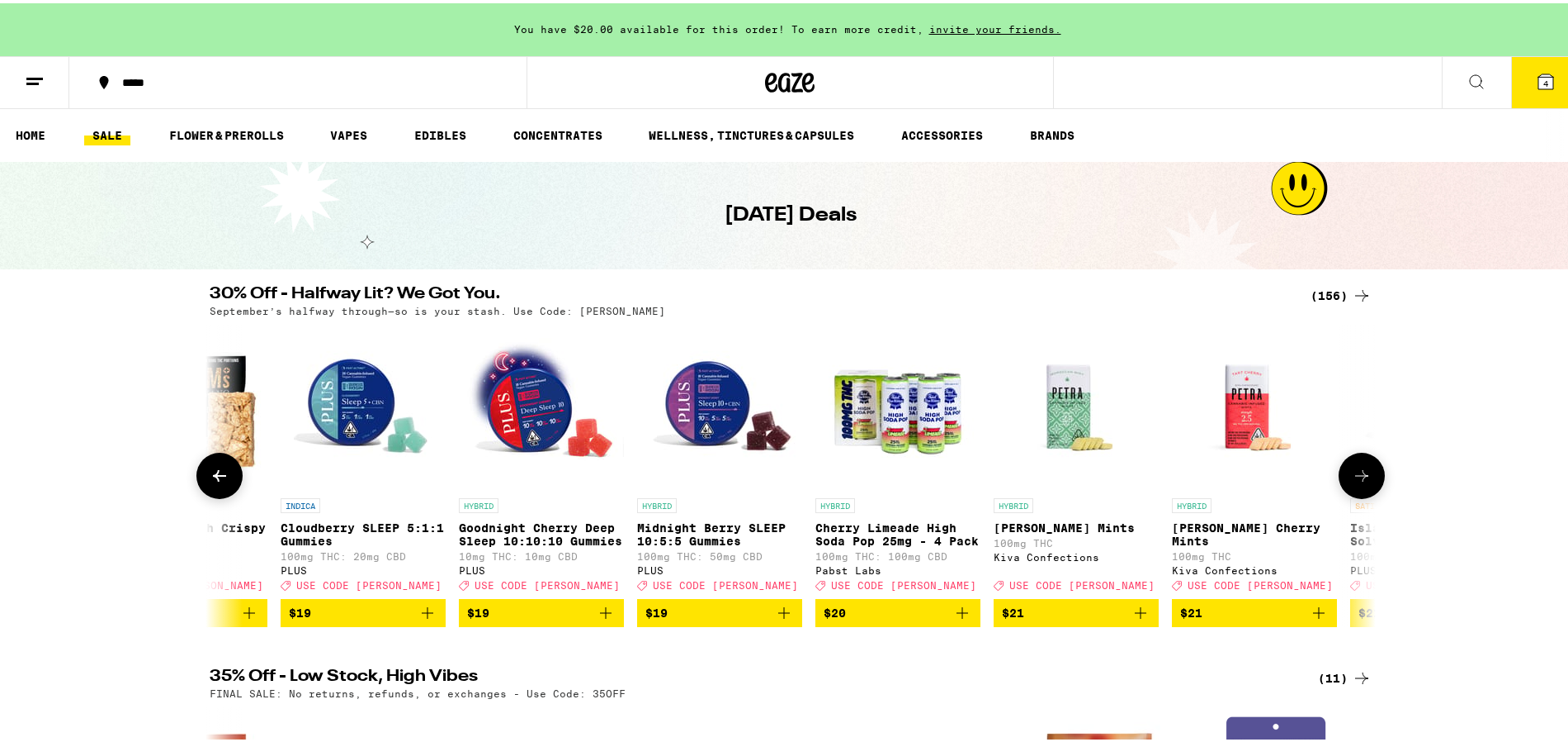
click at [1360, 482] on icon at bounding box center [1362, 472] width 20 height 20
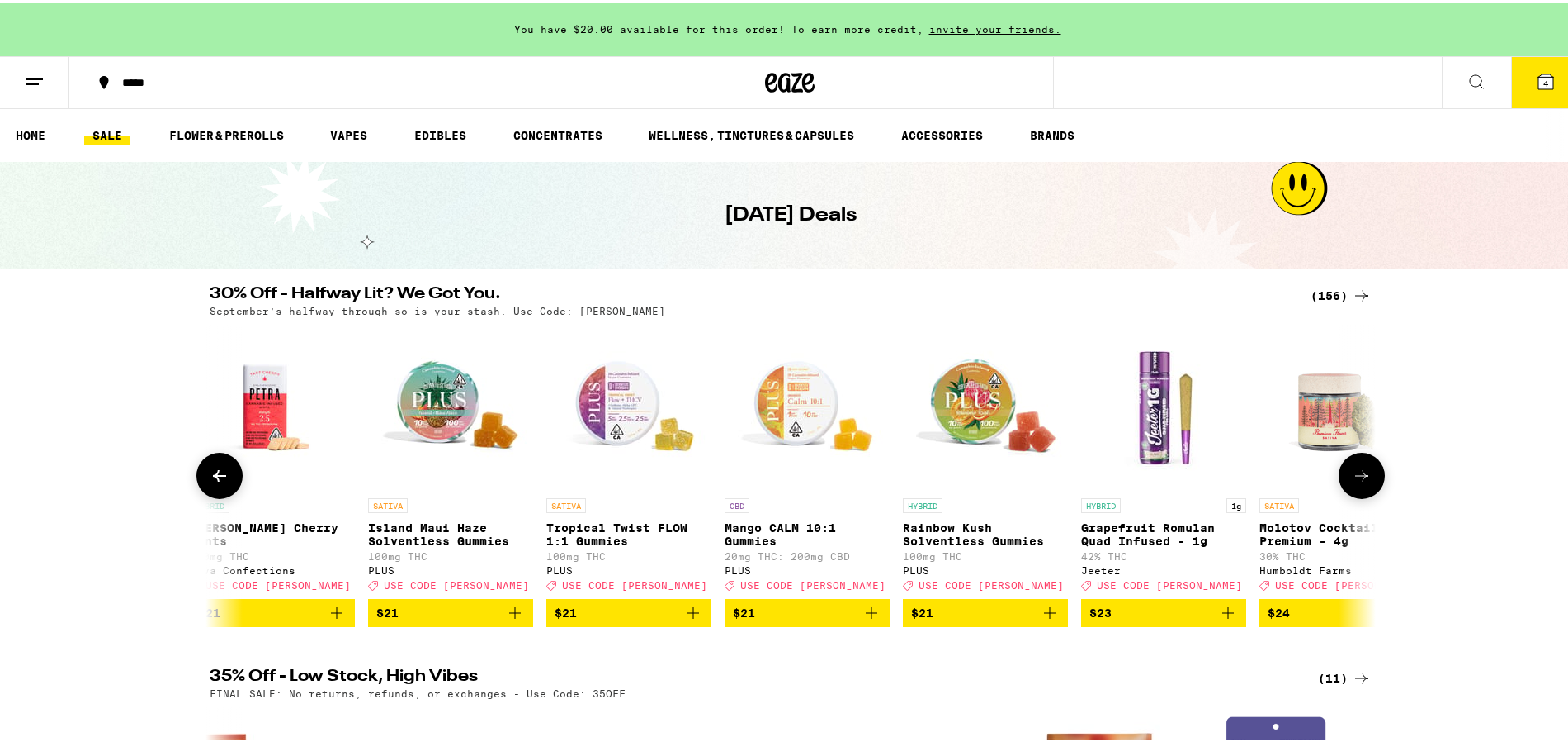
click at [1360, 482] on icon at bounding box center [1362, 472] width 20 height 20
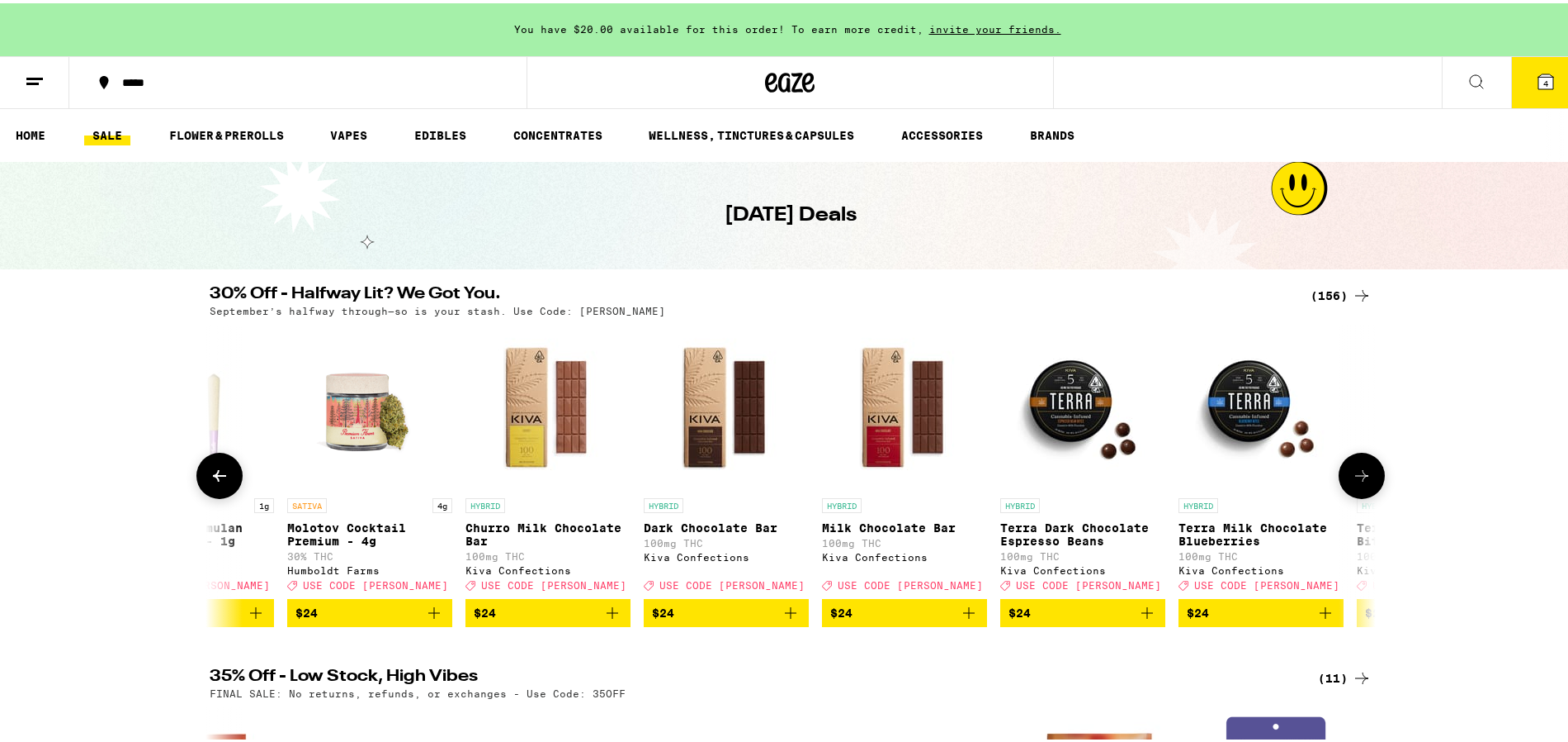
scroll to position [0, 12769]
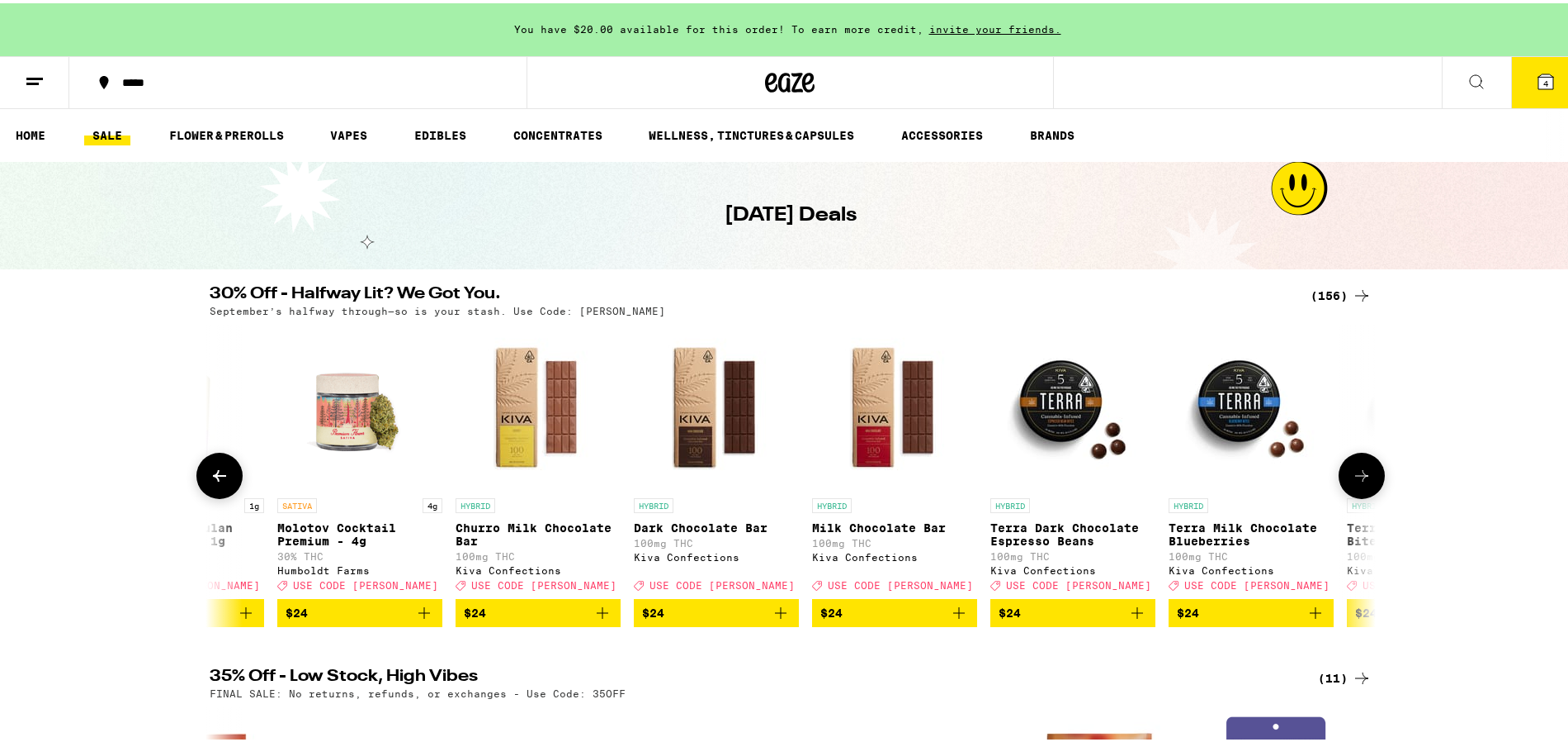
click at [1359, 482] on icon at bounding box center [1362, 472] width 20 height 20
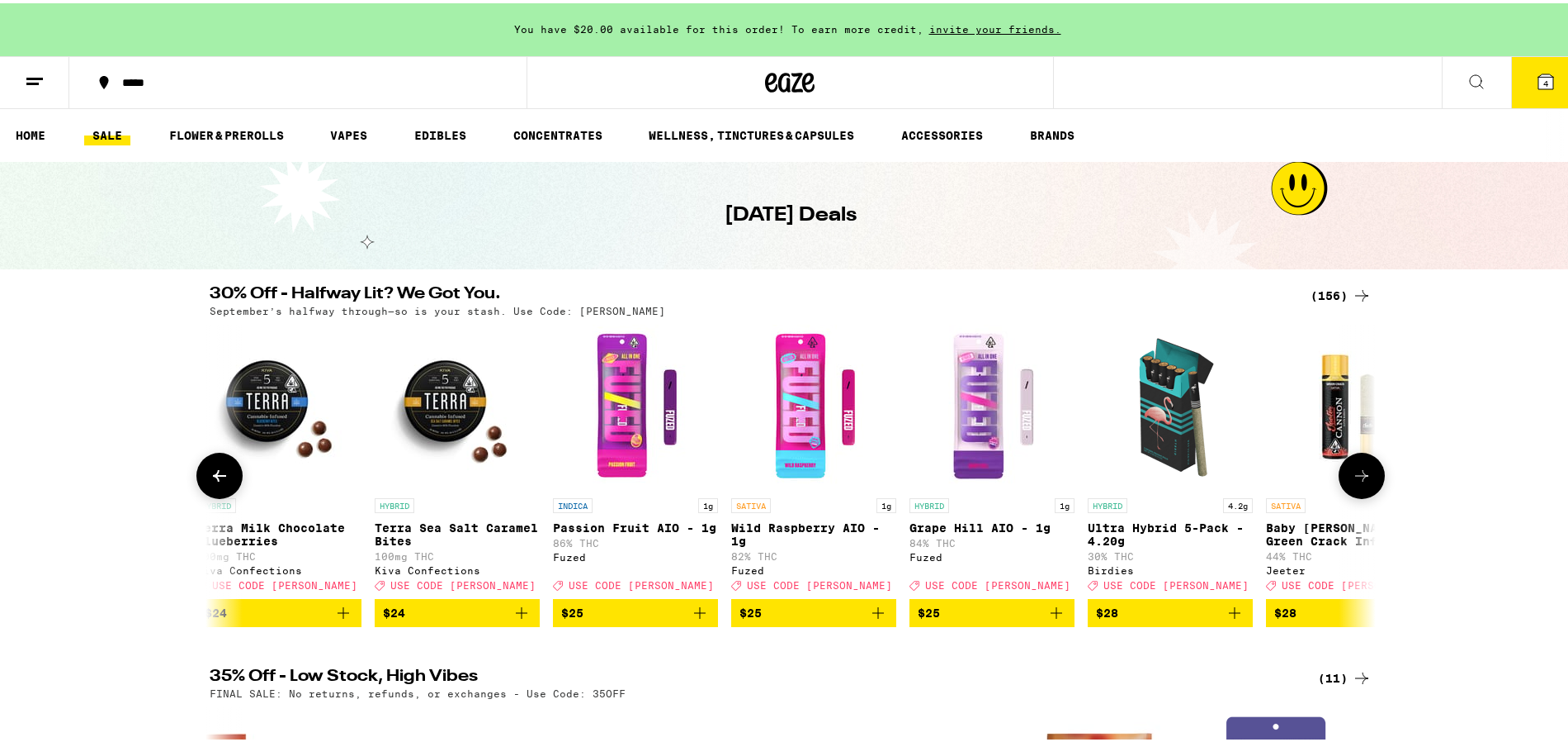
scroll to position [0, 13751]
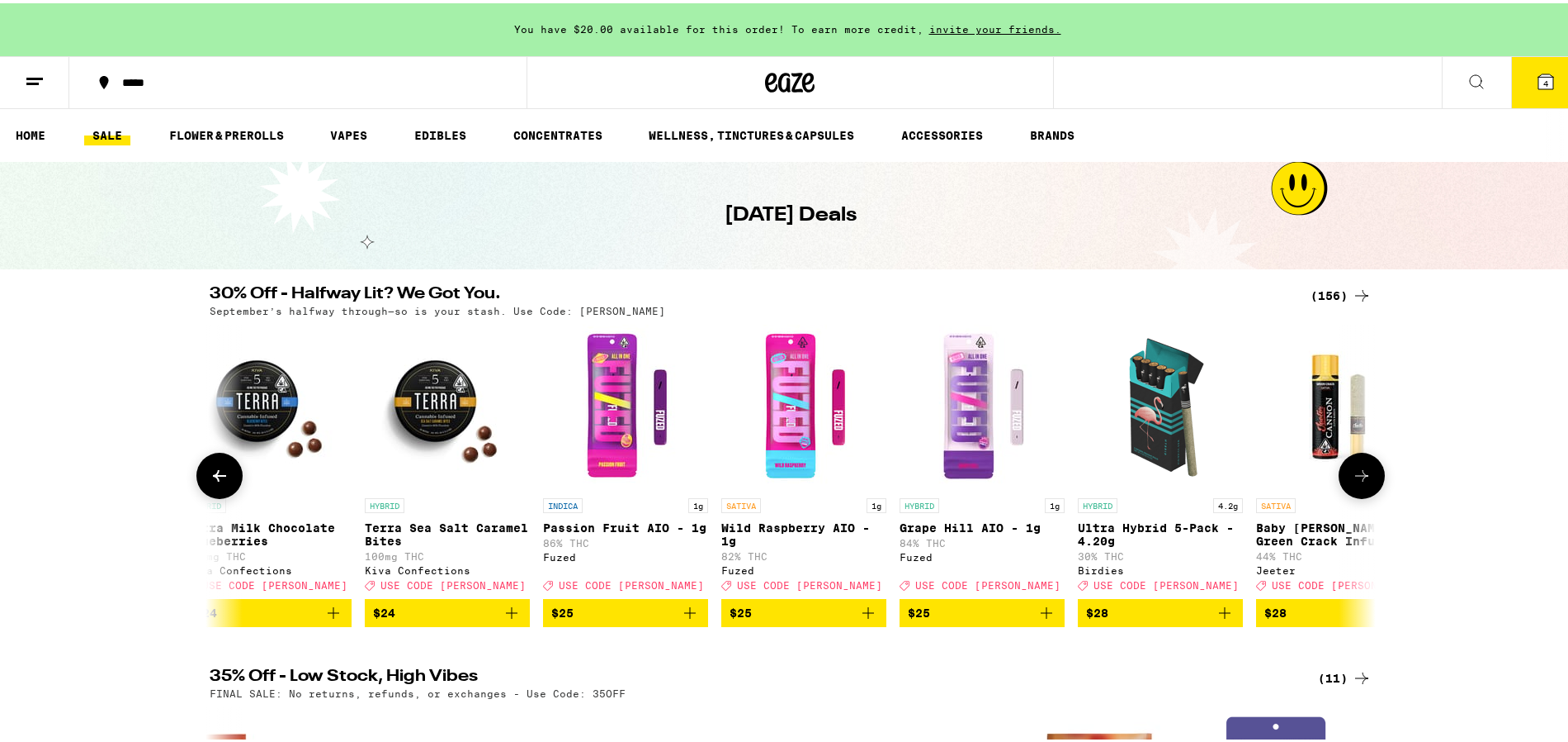
click at [1359, 482] on icon at bounding box center [1362, 472] width 20 height 20
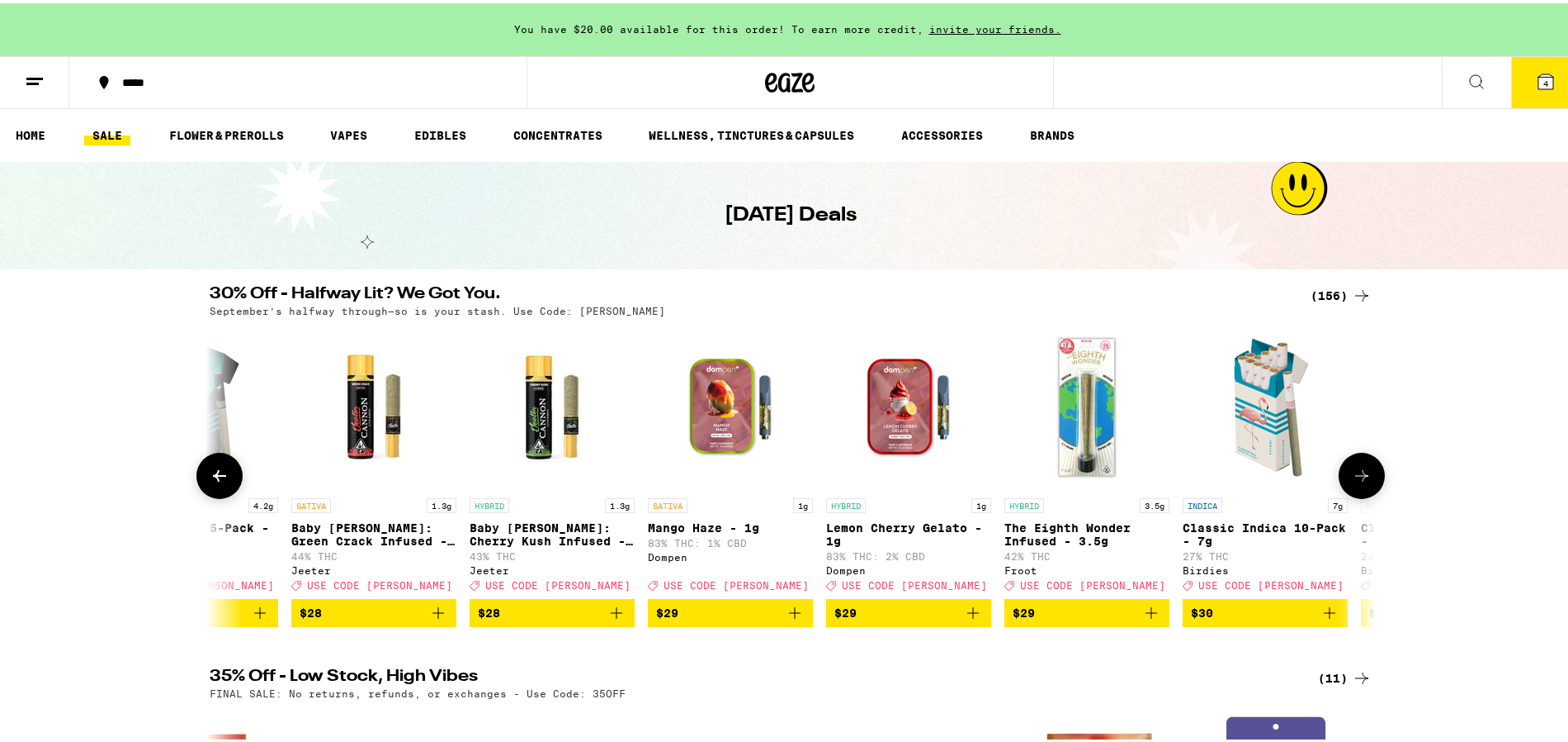
scroll to position [0, 14733]
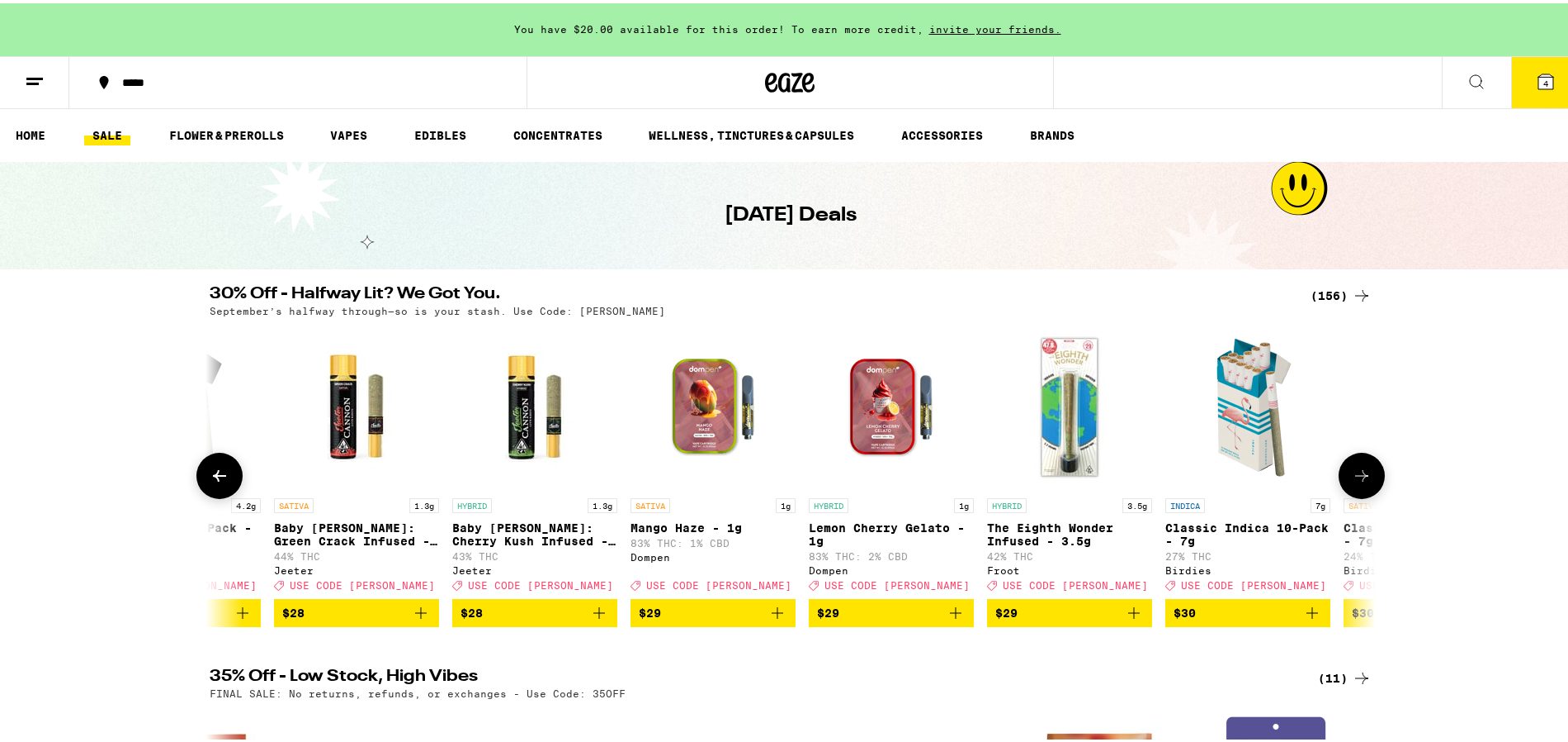
click at [1359, 482] on icon at bounding box center [1362, 472] width 20 height 20
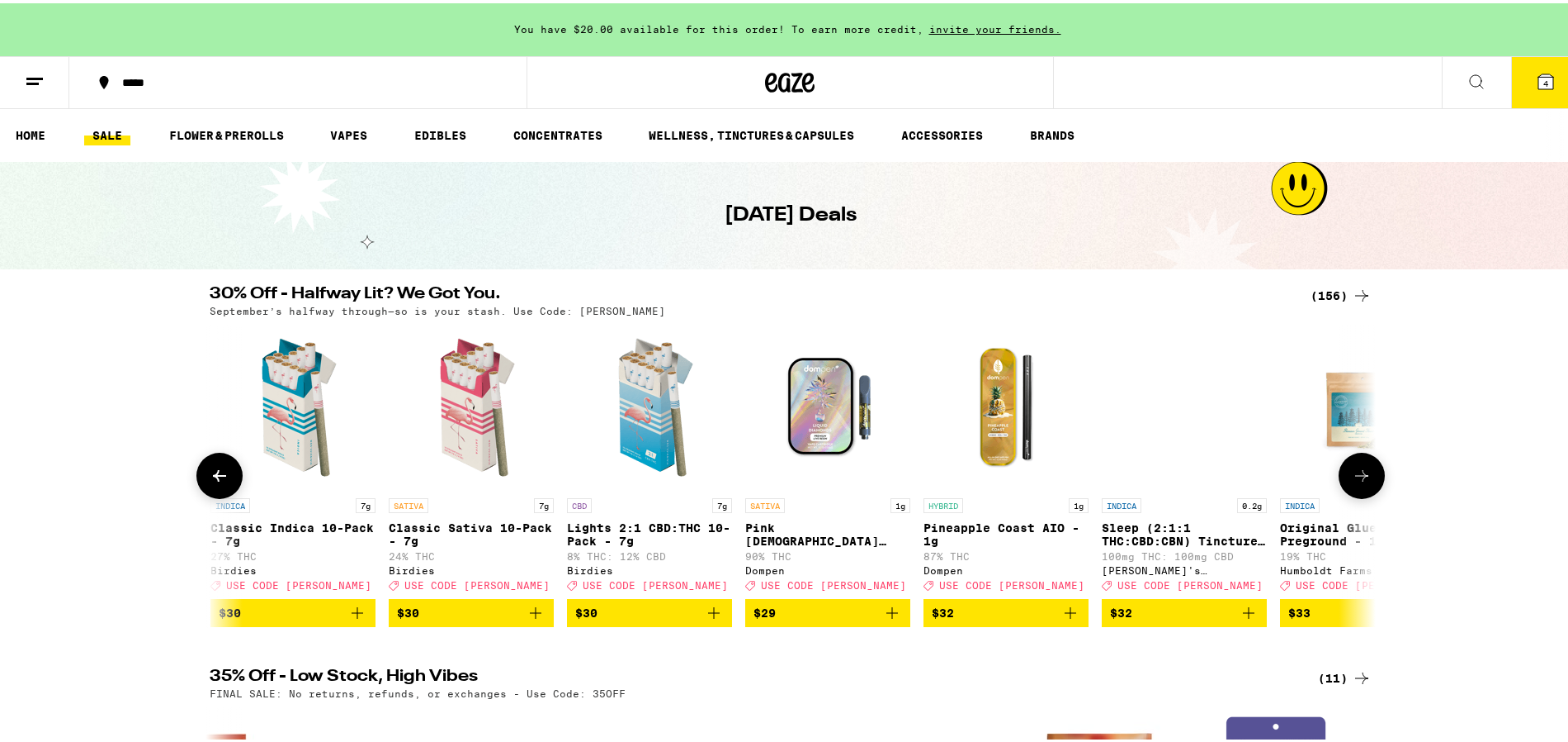
scroll to position [0, 15715]
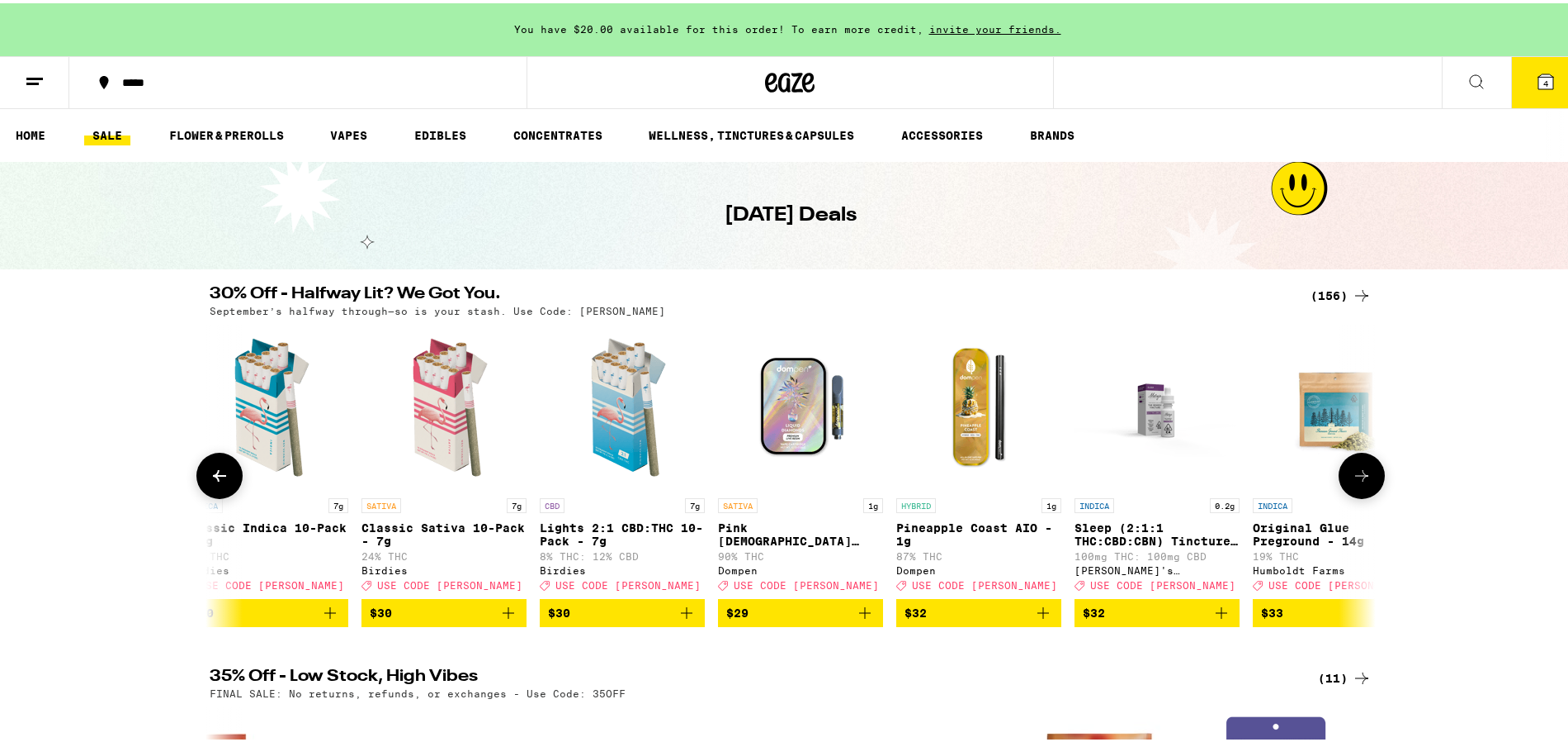
click at [1359, 482] on icon at bounding box center [1362, 472] width 20 height 20
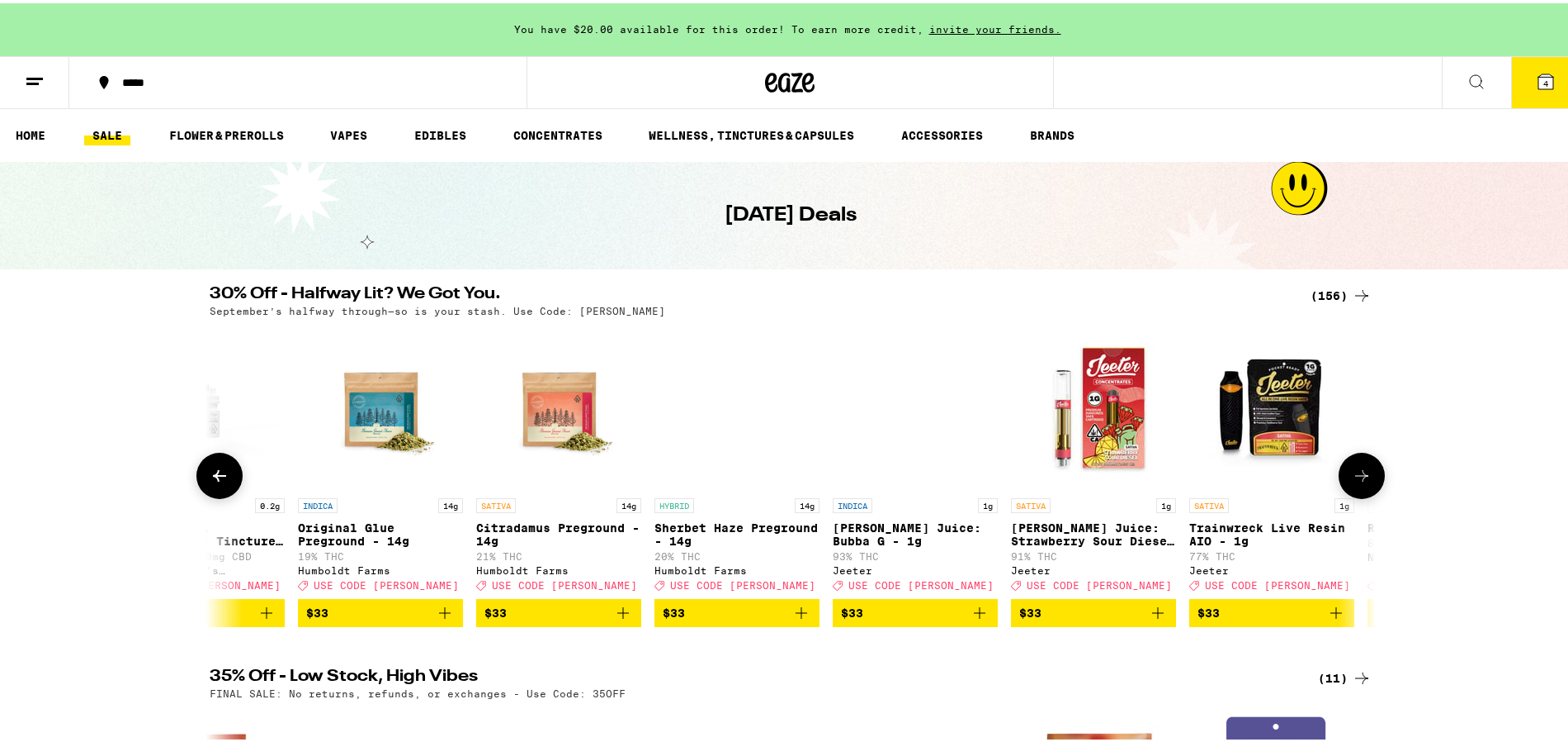
scroll to position [0, 16698]
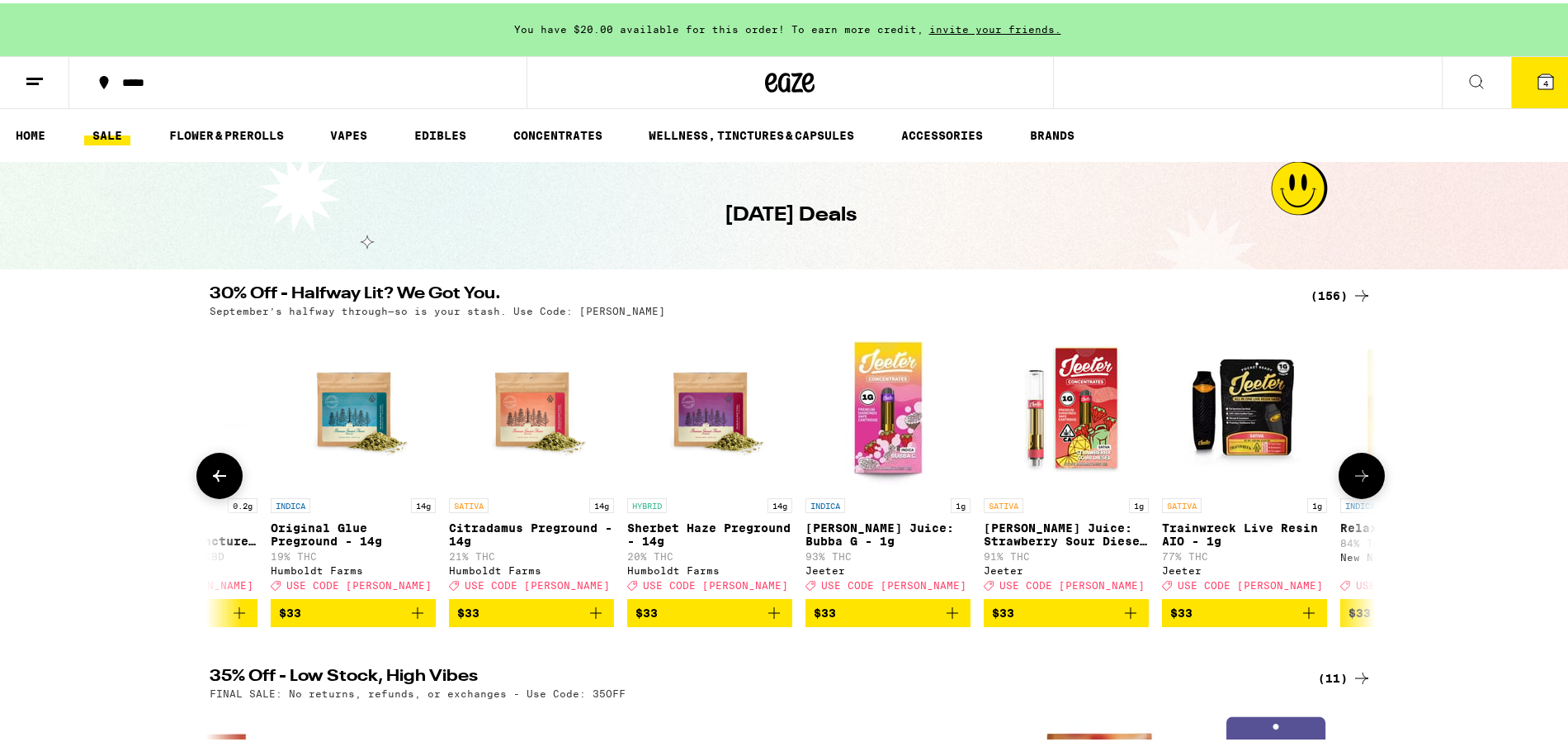
click at [213, 473] on icon at bounding box center [219, 472] width 20 height 20
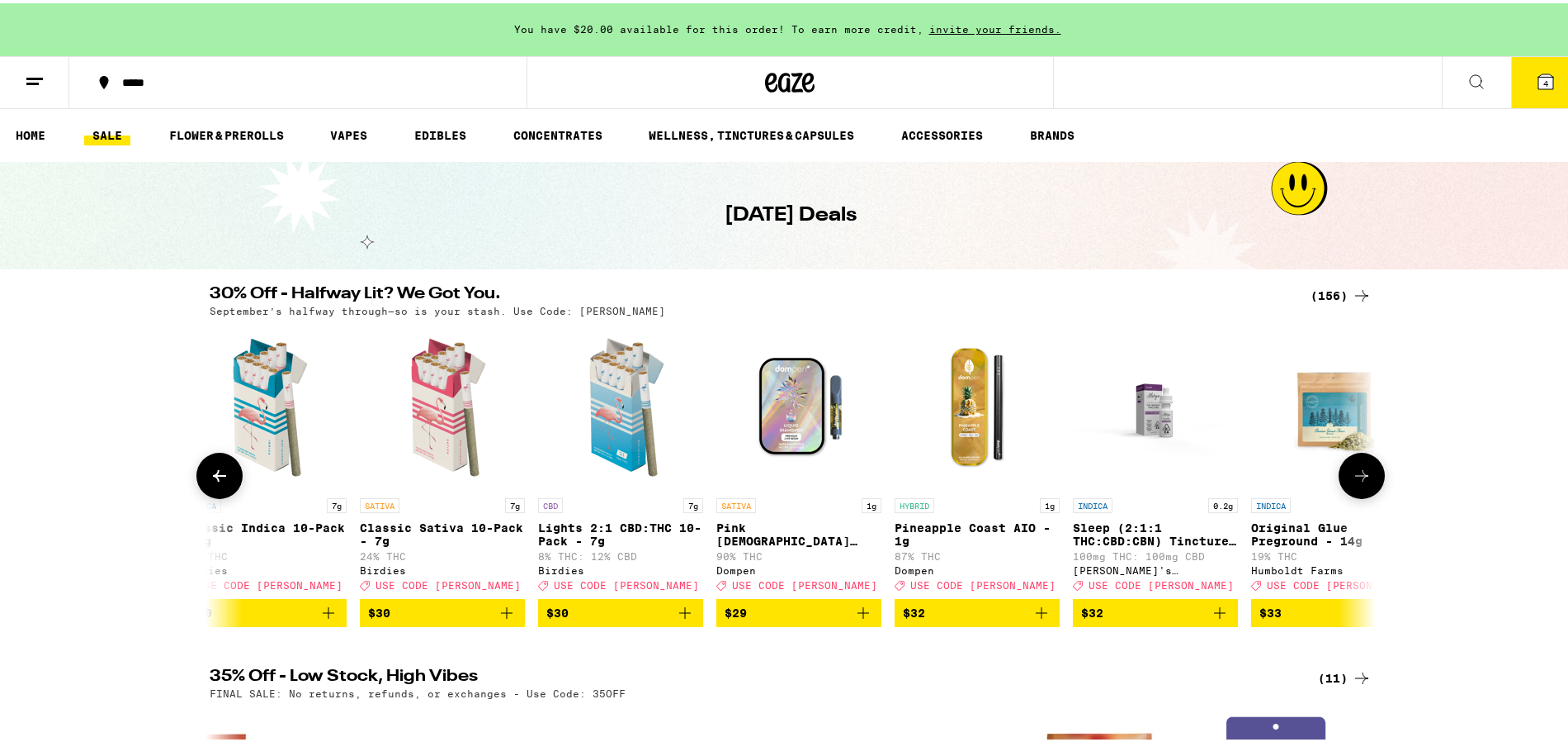
scroll to position [0, 15715]
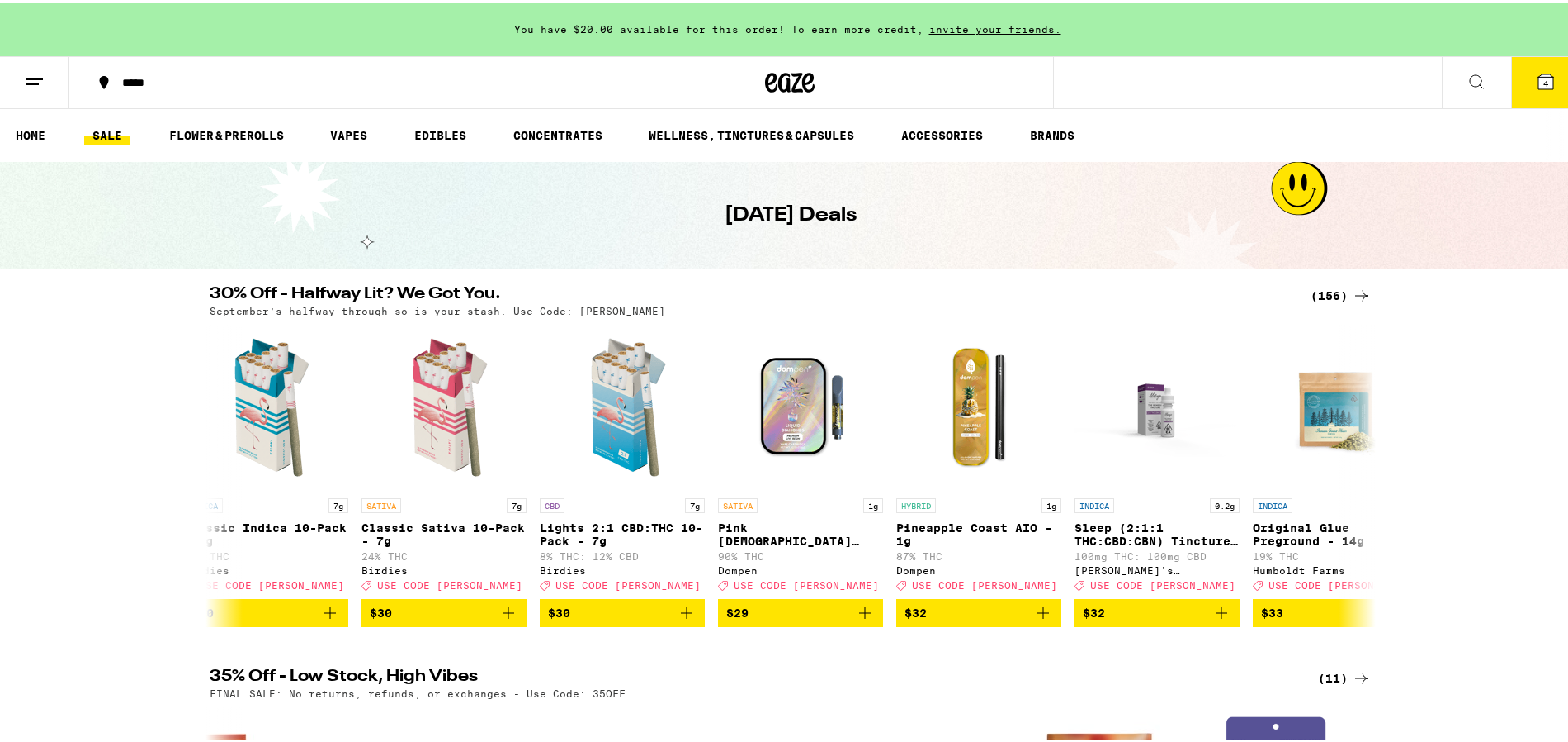
click at [1362, 294] on icon at bounding box center [1362, 292] width 20 height 20
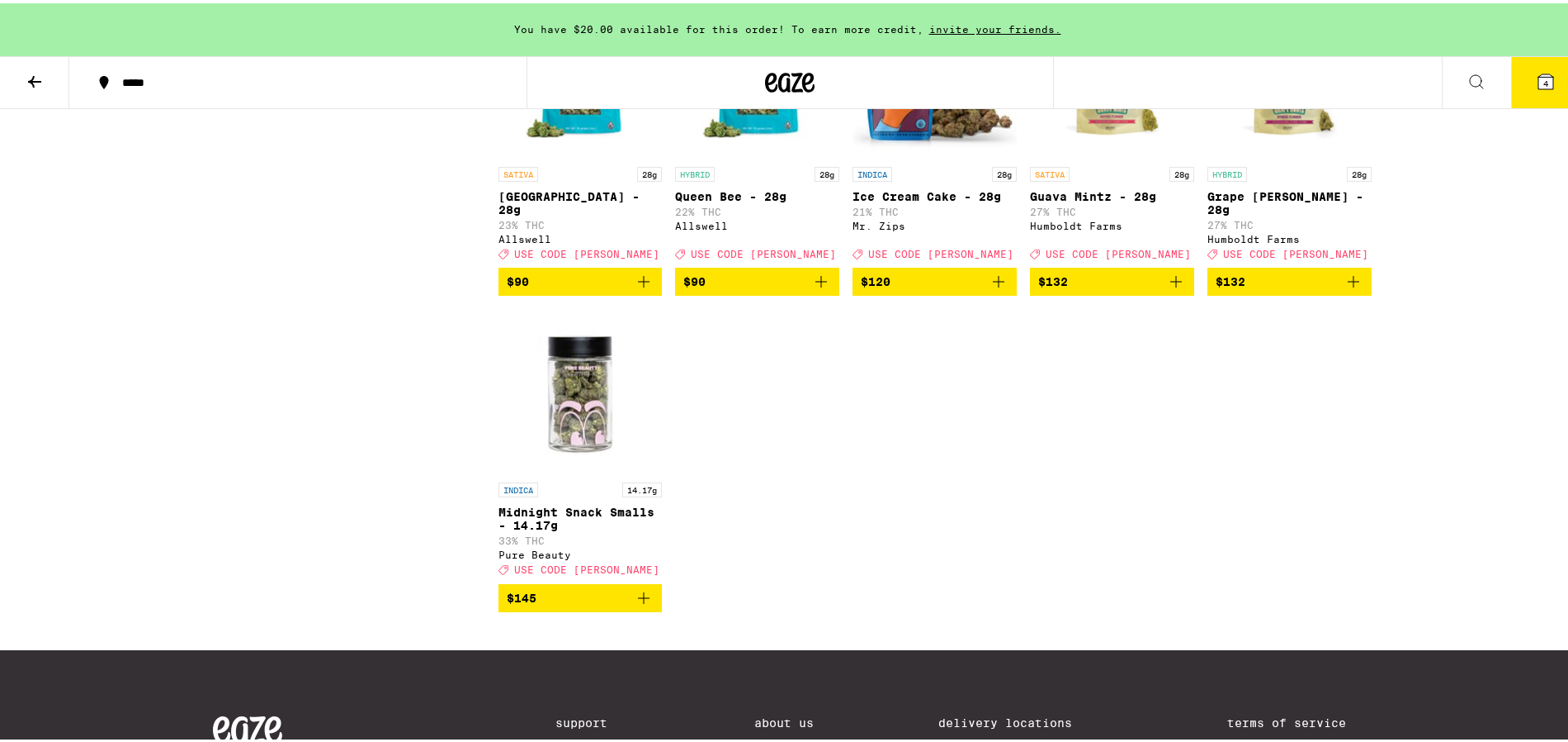
scroll to position [9752, 0]
